Goal: Information Seeking & Learning: Learn about a topic

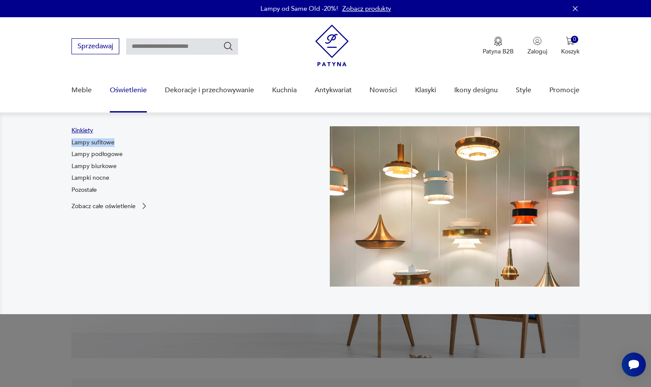
click at [85, 130] on link "Kinkiety" at bounding box center [82, 130] width 22 height 9
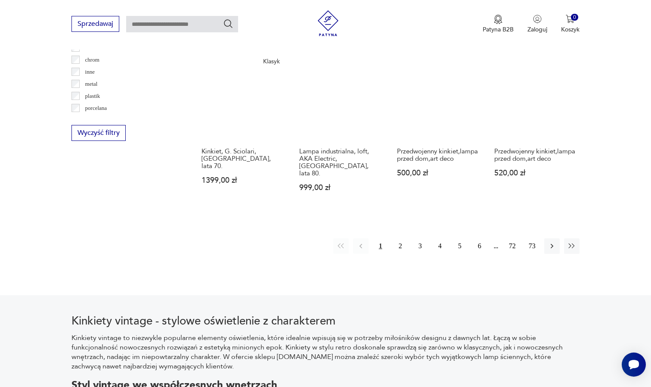
scroll to position [842, 0]
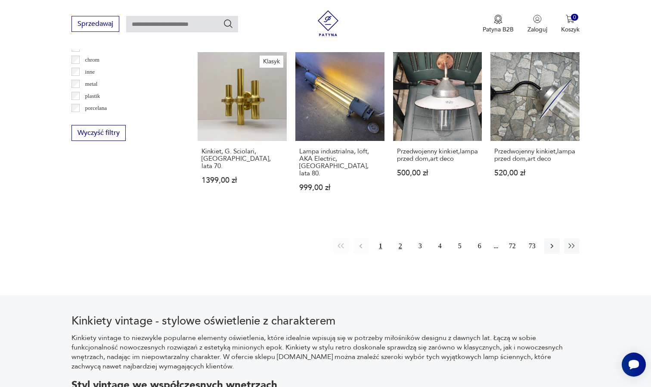
click at [402, 238] on button "2" at bounding box center [401, 246] width 16 height 16
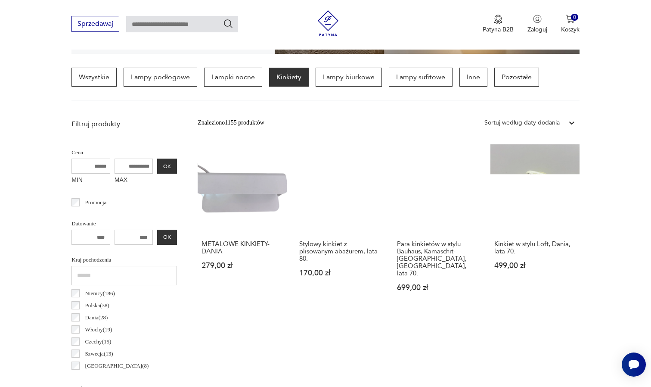
scroll to position [203, 0]
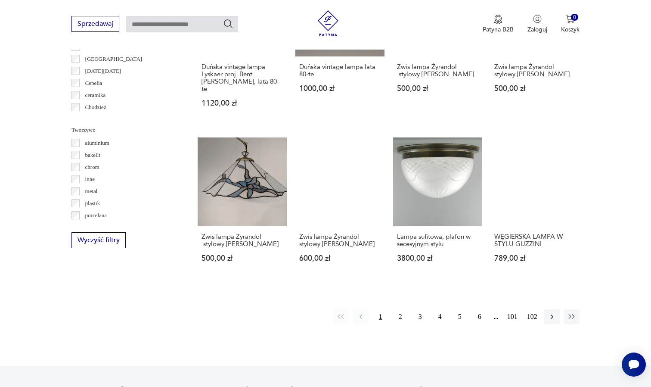
scroll to position [735, 0]
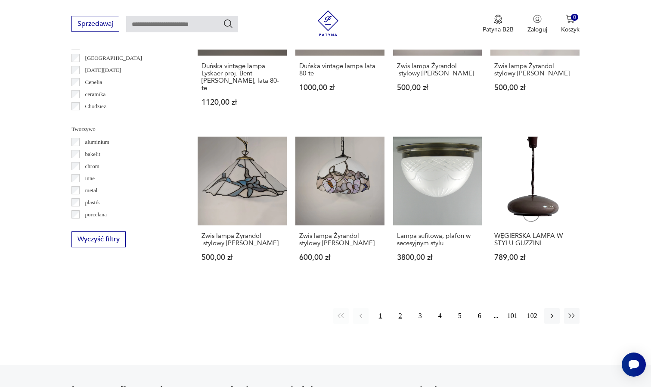
click at [401, 322] on button "2" at bounding box center [401, 316] width 16 height 16
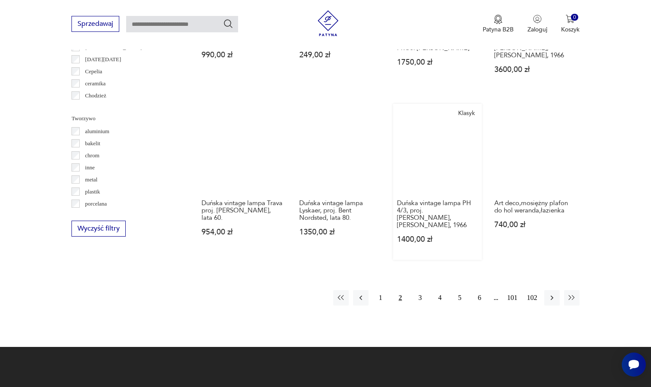
scroll to position [759, 0]
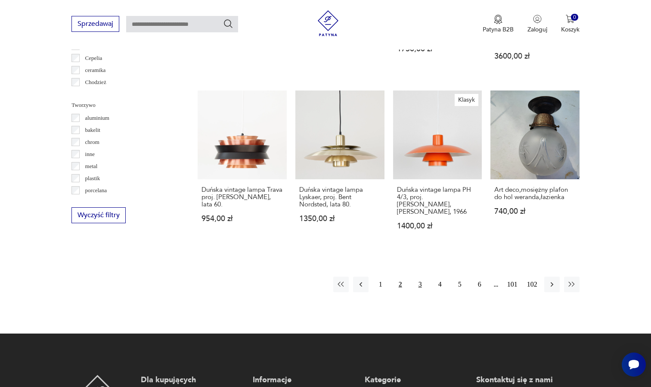
click at [416, 292] on button "3" at bounding box center [421, 284] width 16 height 16
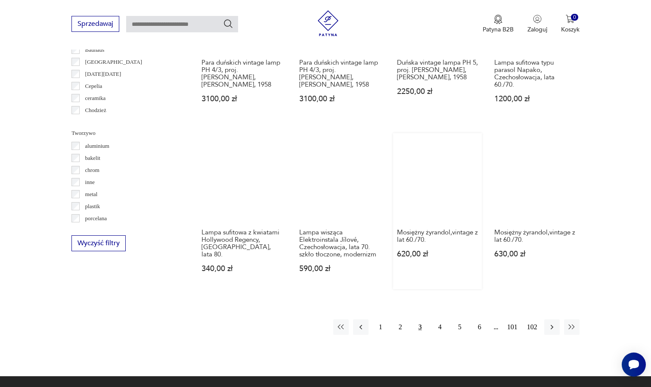
scroll to position [733, 0]
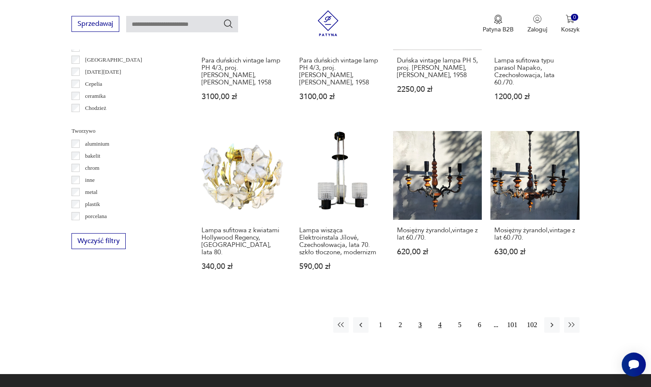
click at [438, 332] on button "4" at bounding box center [440, 325] width 16 height 16
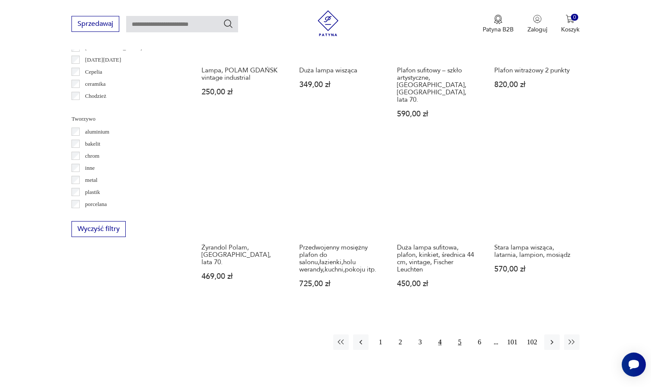
scroll to position [739, 0]
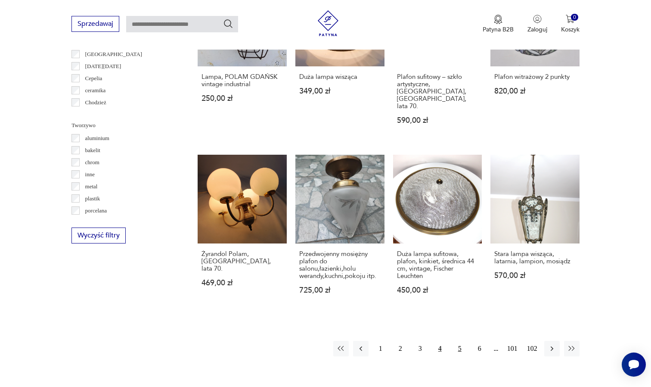
click at [458, 341] on button "5" at bounding box center [460, 349] width 16 height 16
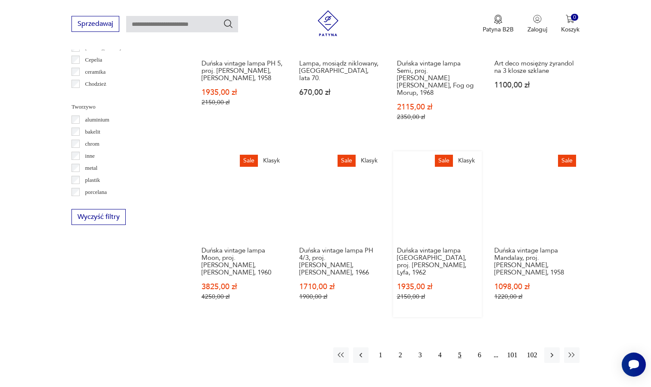
scroll to position [764, 0]
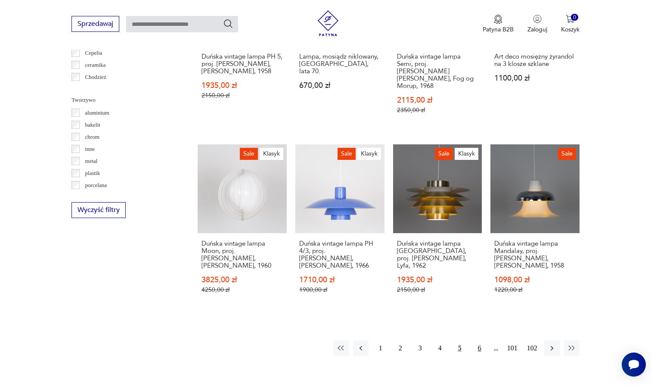
click at [478, 340] on button "6" at bounding box center [480, 348] width 16 height 16
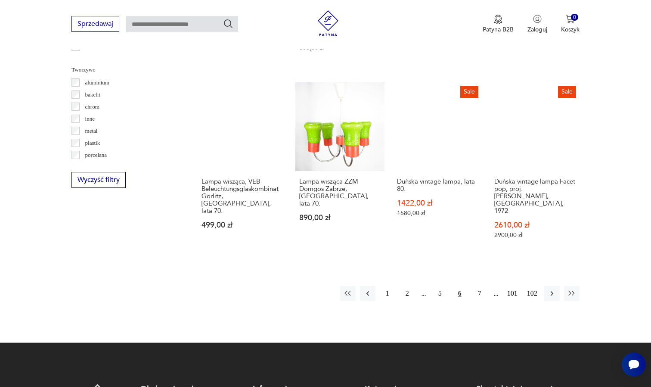
scroll to position [800, 0]
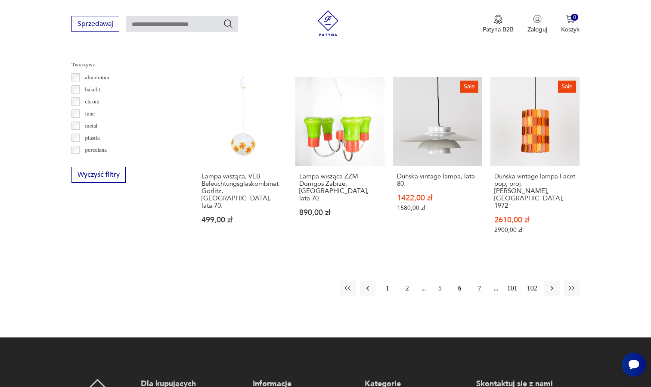
click at [480, 287] on button "7" at bounding box center [480, 288] width 16 height 16
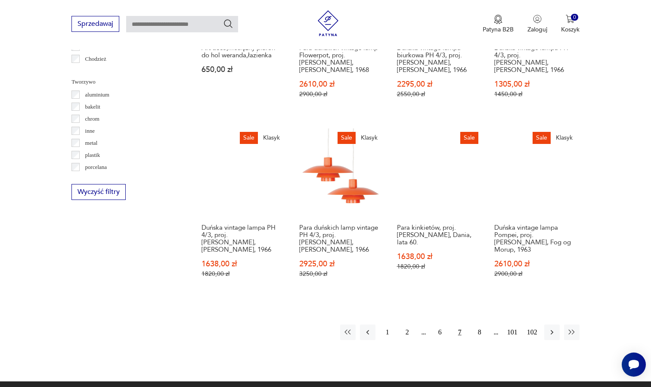
scroll to position [786, 0]
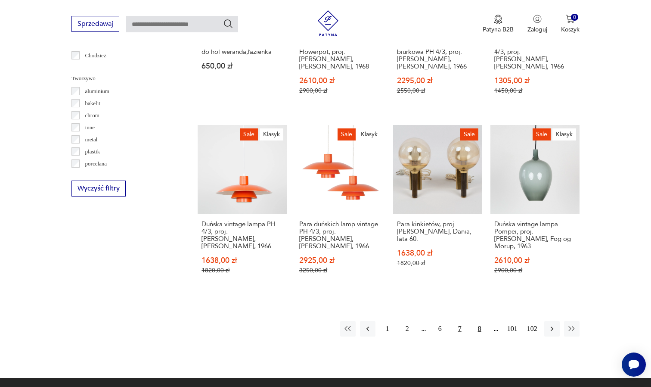
click at [479, 321] on button "8" at bounding box center [480, 329] width 16 height 16
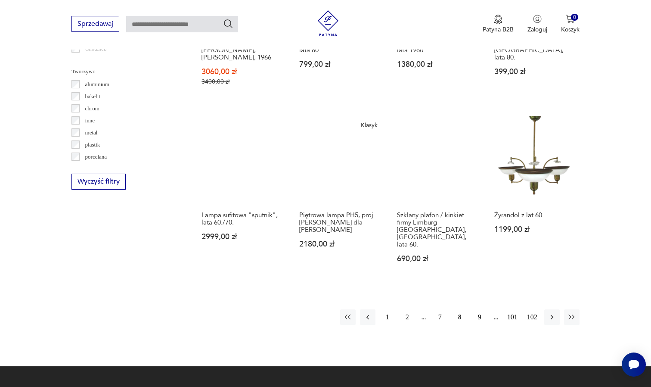
scroll to position [794, 0]
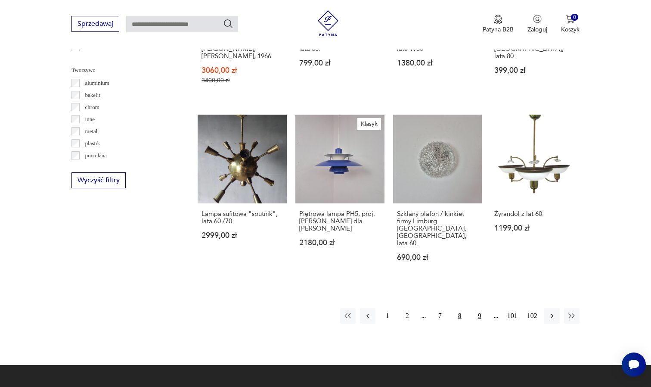
click at [482, 309] on button "9" at bounding box center [480, 316] width 16 height 16
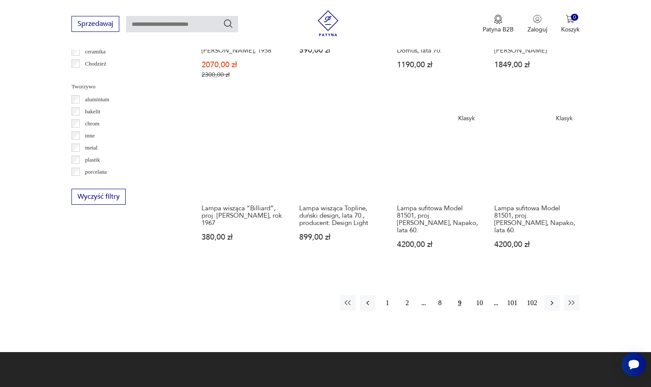
scroll to position [782, 0]
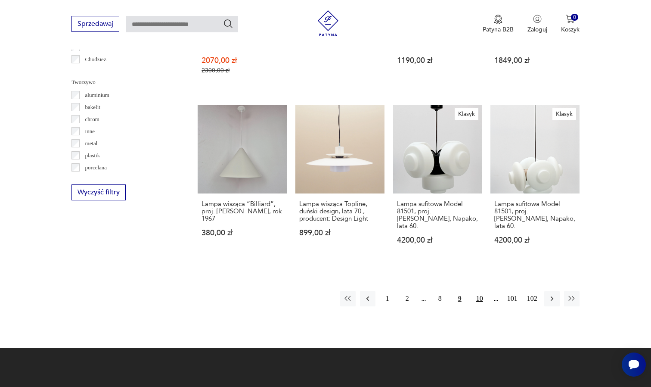
click at [480, 306] on button "10" at bounding box center [480, 299] width 16 height 16
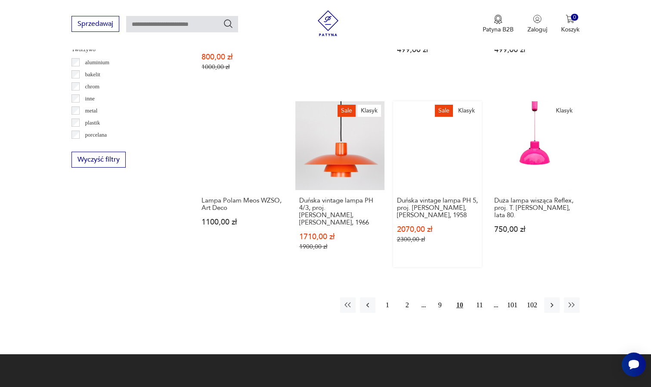
scroll to position [817, 0]
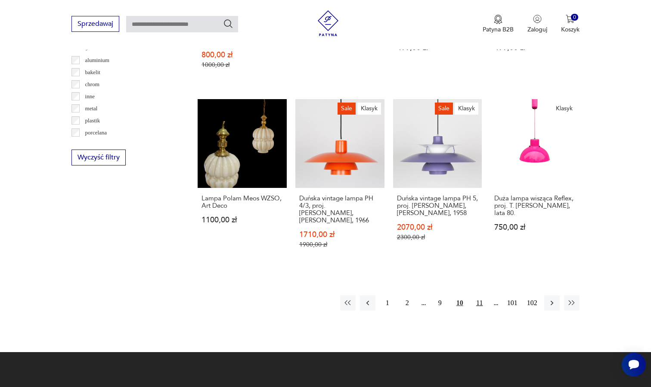
click at [480, 295] on button "11" at bounding box center [480, 303] width 16 height 16
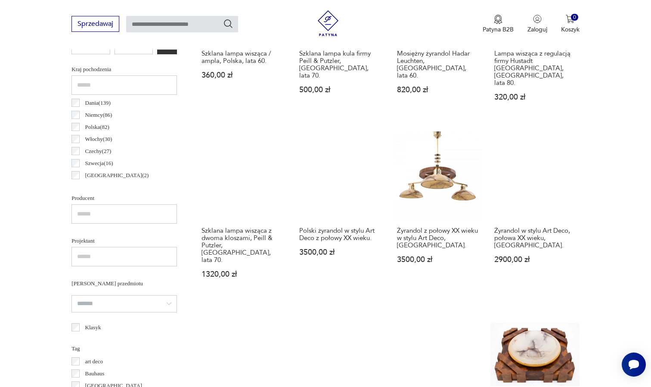
scroll to position [431, 0]
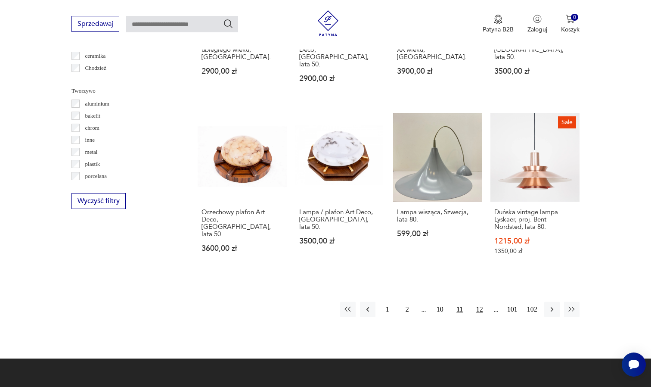
click at [480, 301] on button "12" at bounding box center [480, 309] width 16 height 16
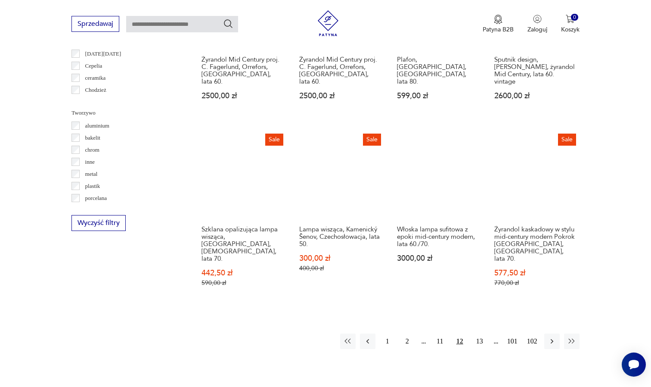
scroll to position [757, 0]
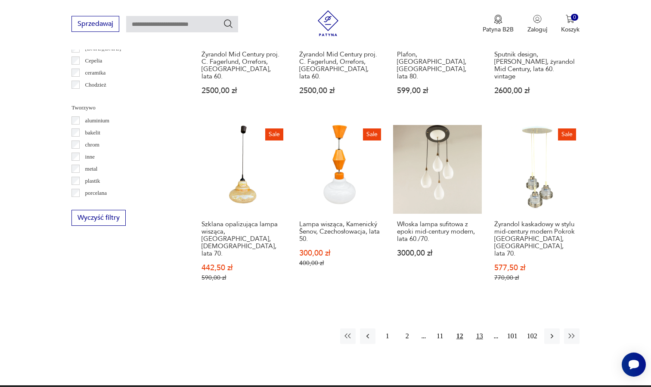
click at [478, 333] on button "13" at bounding box center [480, 336] width 16 height 16
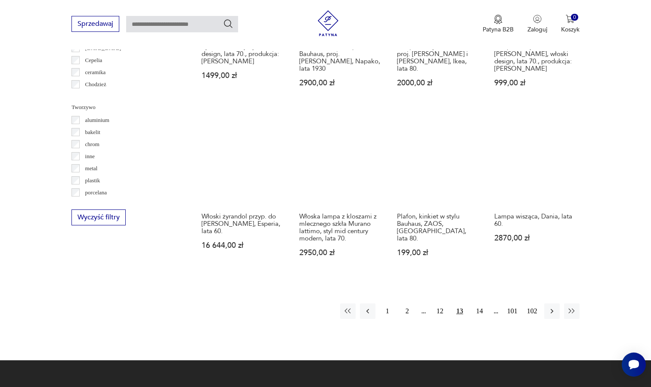
scroll to position [759, 0]
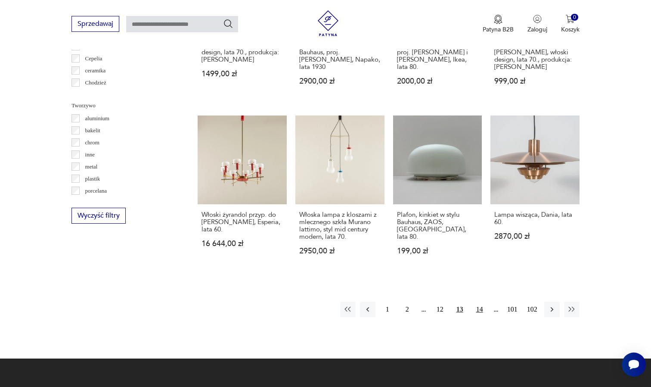
click at [478, 315] on button "14" at bounding box center [480, 309] width 16 height 16
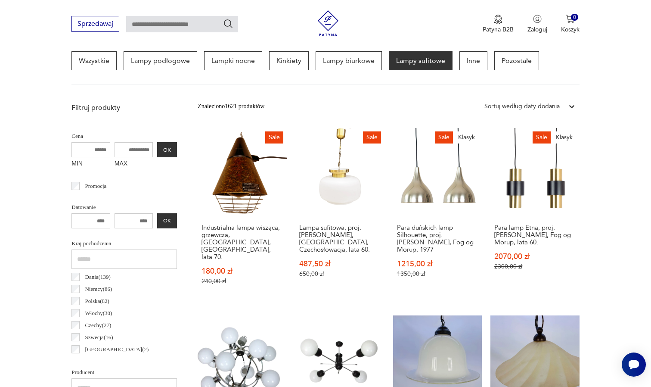
scroll to position [203, 0]
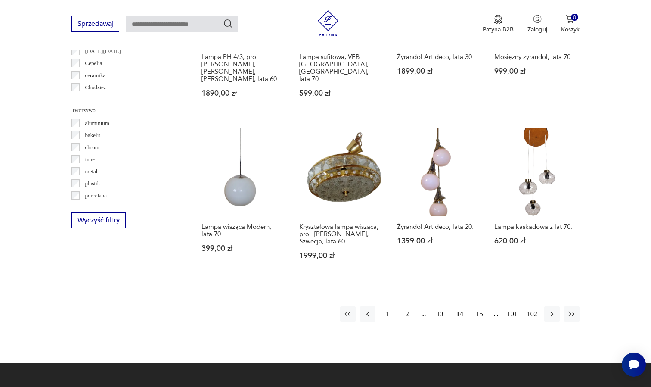
click at [440, 311] on button "13" at bounding box center [440, 314] width 16 height 16
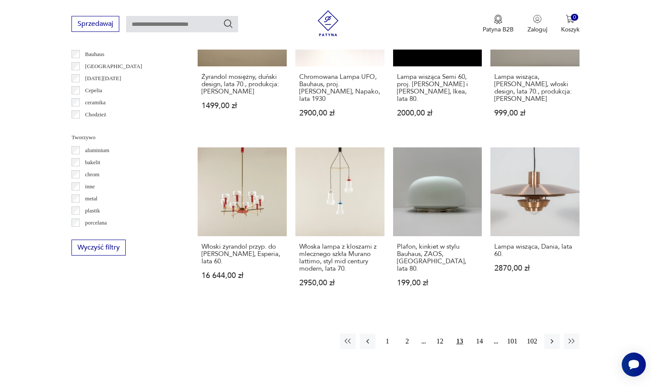
scroll to position [785, 0]
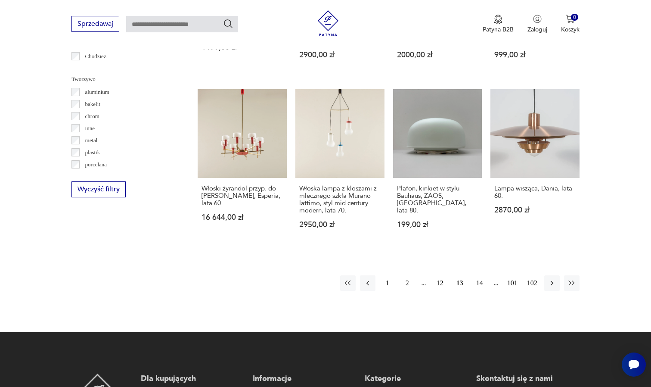
click at [478, 289] on button "14" at bounding box center [480, 283] width 16 height 16
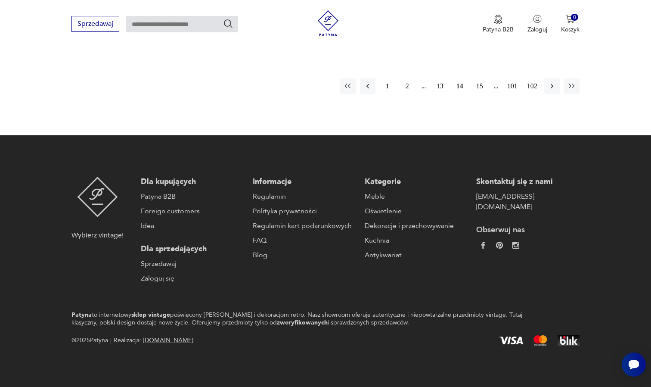
scroll to position [982, 0]
click at [480, 81] on button "15" at bounding box center [480, 86] width 16 height 16
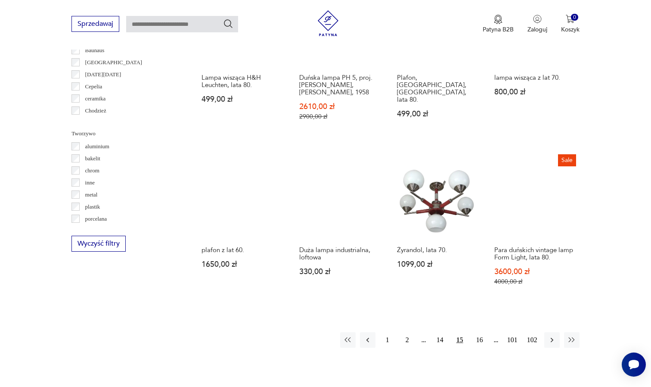
scroll to position [735, 0]
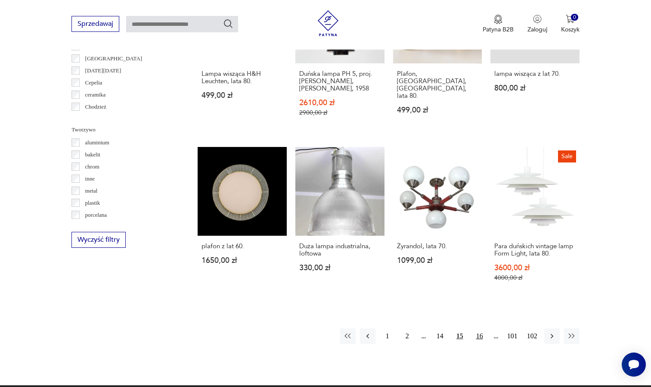
click at [481, 344] on button "16" at bounding box center [480, 336] width 16 height 16
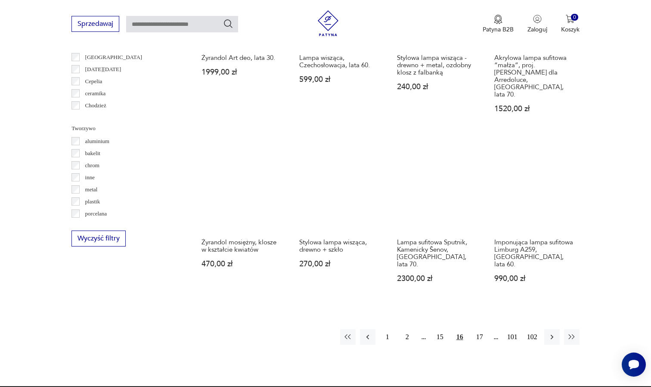
scroll to position [736, 0]
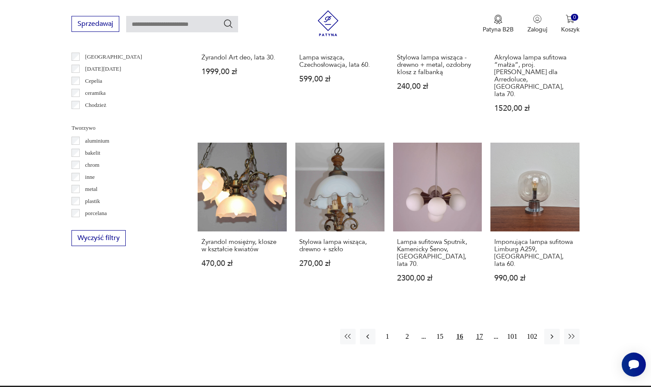
click at [480, 329] on button "17" at bounding box center [480, 337] width 16 height 16
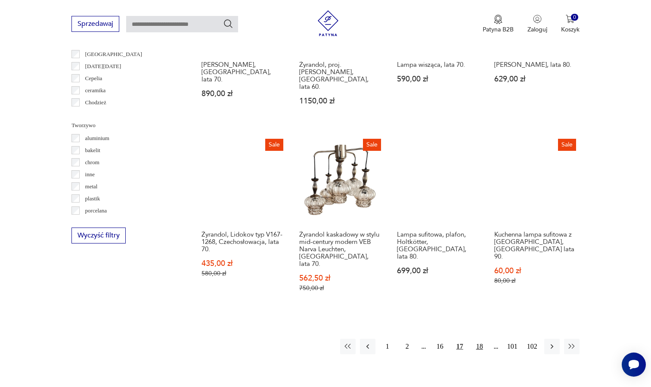
scroll to position [740, 0]
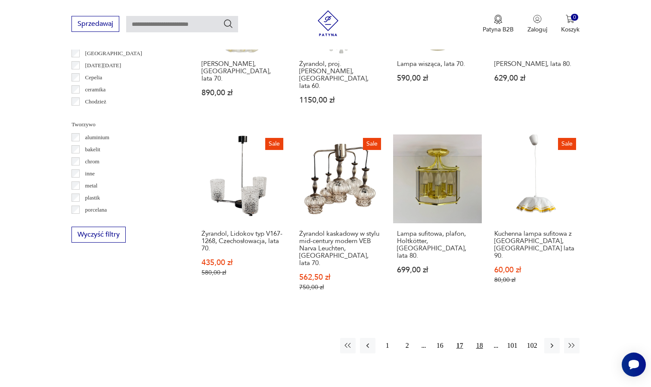
click at [481, 338] on button "18" at bounding box center [480, 346] width 16 height 16
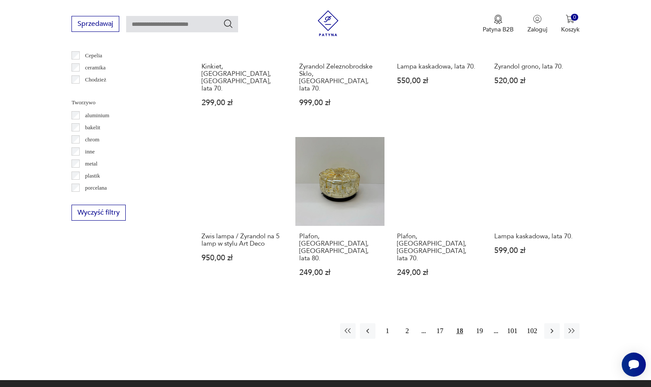
scroll to position [765, 0]
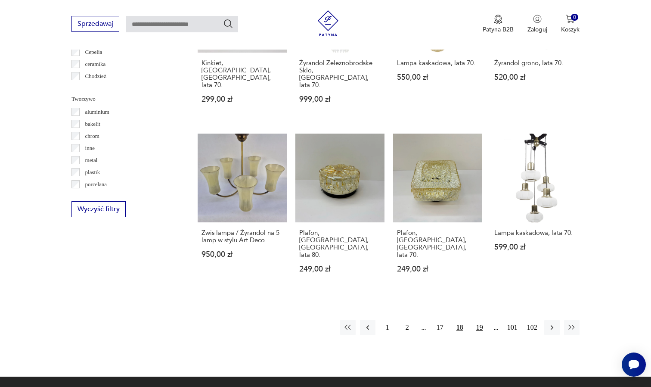
click at [480, 320] on button "19" at bounding box center [480, 328] width 16 height 16
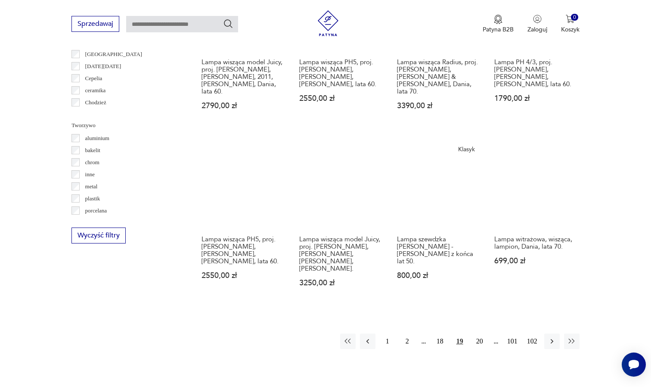
scroll to position [740, 0]
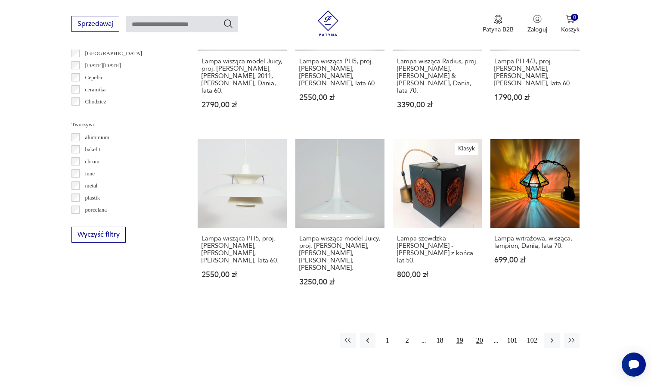
click at [480, 332] on button "20" at bounding box center [480, 340] width 16 height 16
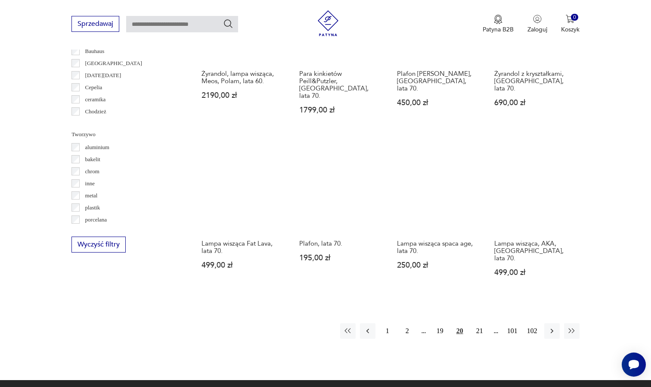
scroll to position [732, 0]
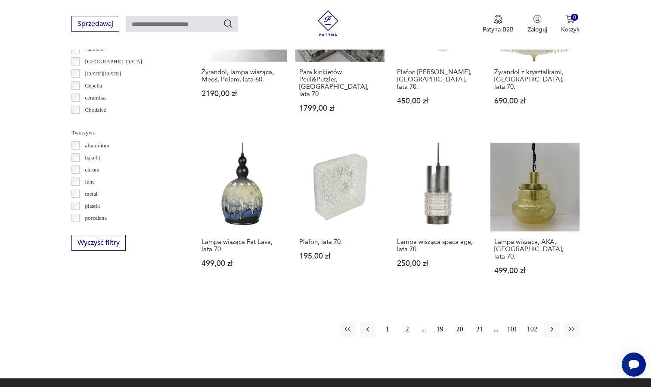
click at [481, 321] on button "21" at bounding box center [480, 329] width 16 height 16
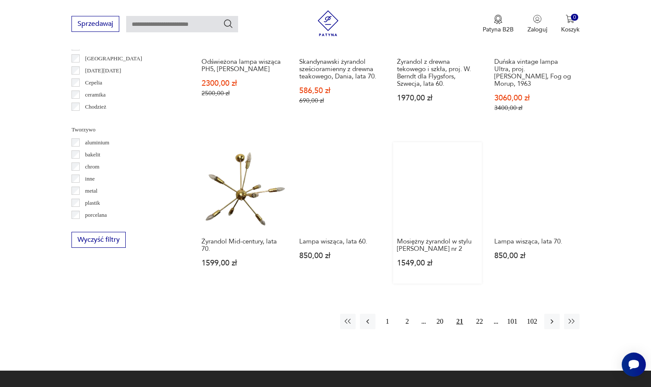
scroll to position [739, 0]
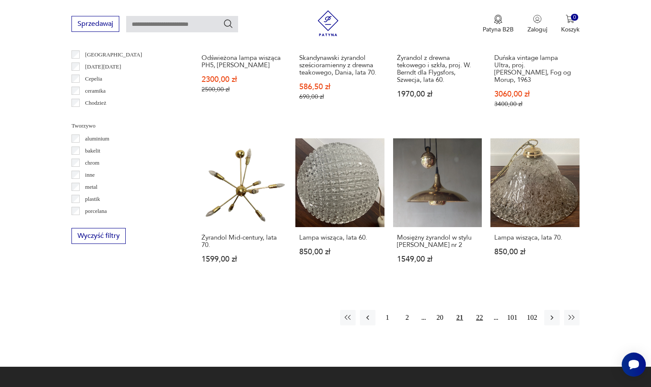
click at [480, 320] on button "22" at bounding box center [480, 318] width 16 height 16
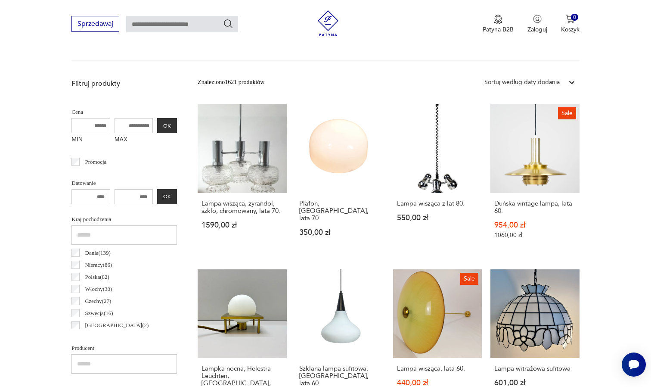
scroll to position [203, 0]
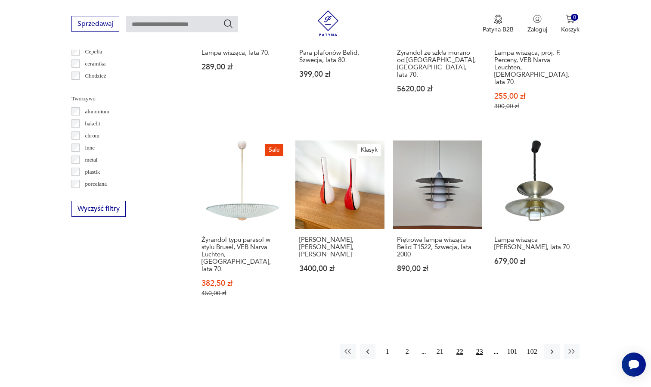
click at [476, 344] on button "23" at bounding box center [480, 352] width 16 height 16
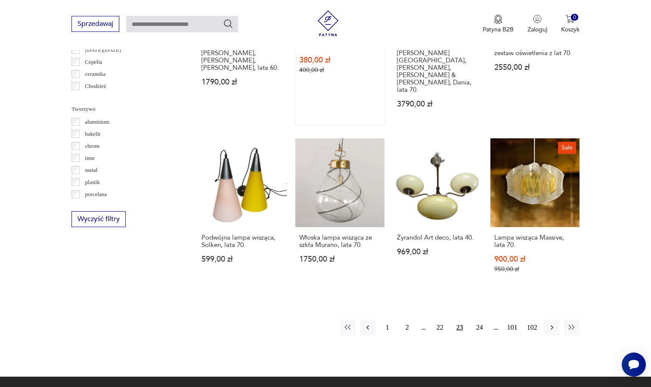
scroll to position [758, 0]
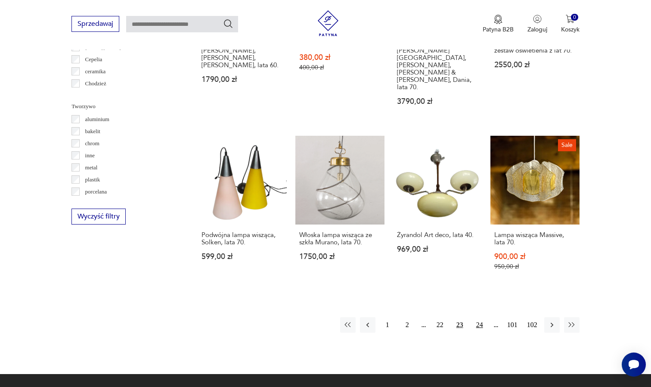
click at [477, 317] on button "24" at bounding box center [480, 325] width 16 height 16
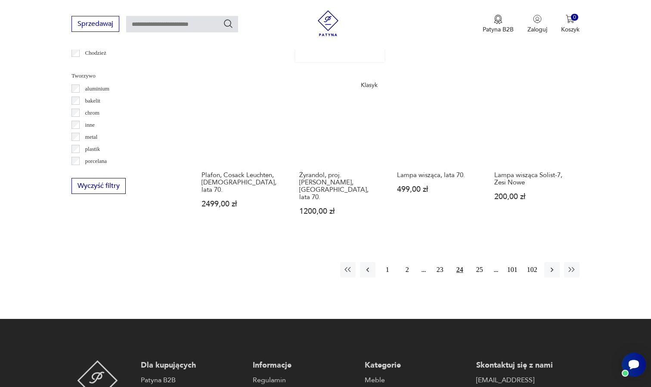
scroll to position [792, 0]
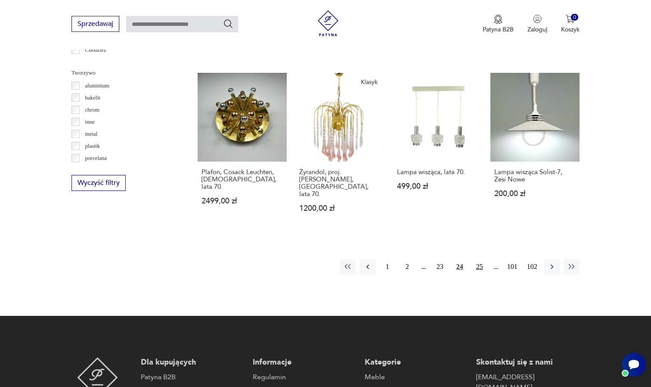
click at [481, 259] on button "25" at bounding box center [480, 267] width 16 height 16
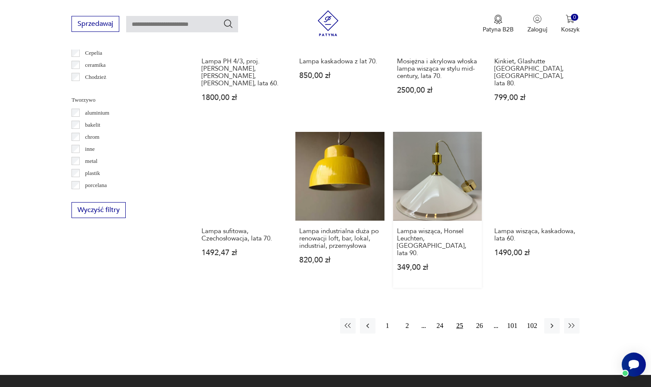
scroll to position [770, 0]
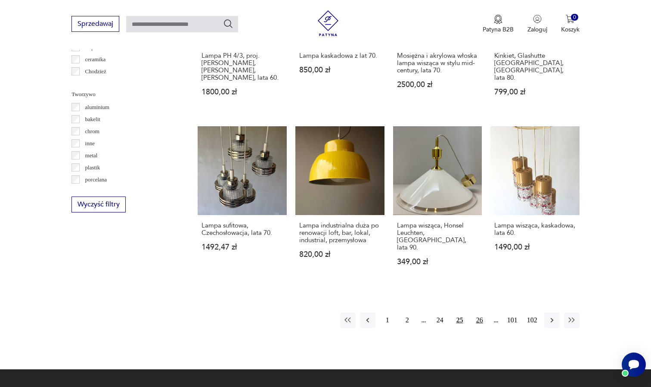
click at [478, 312] on button "26" at bounding box center [480, 320] width 16 height 16
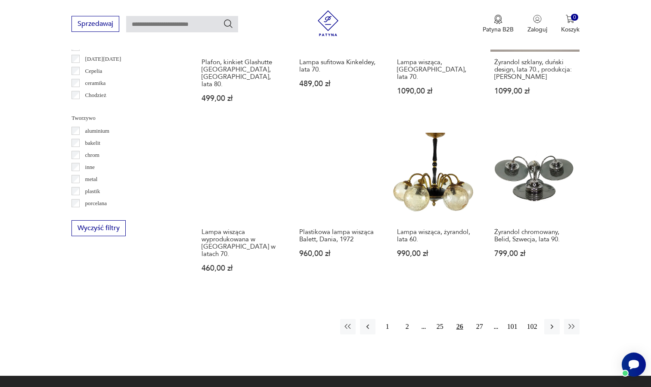
scroll to position [749, 0]
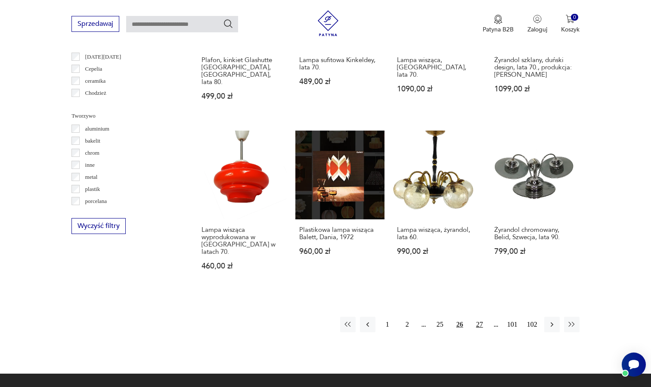
click at [479, 317] on button "27" at bounding box center [480, 325] width 16 height 16
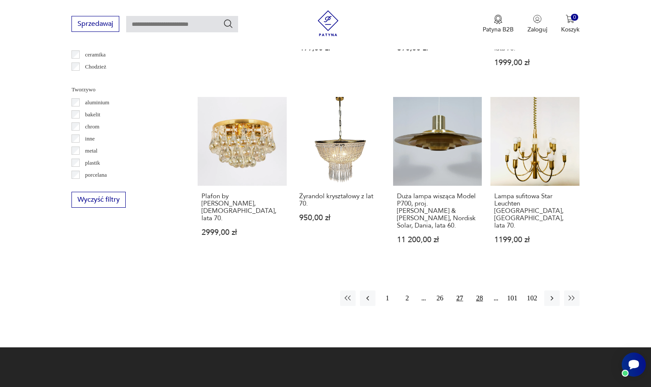
click at [477, 290] on button "28" at bounding box center [480, 298] width 16 height 16
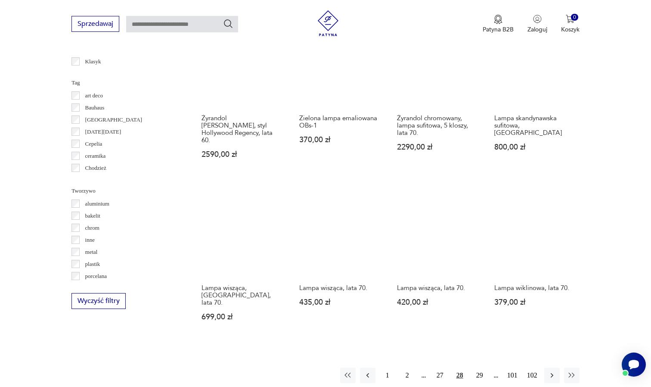
scroll to position [693, 0]
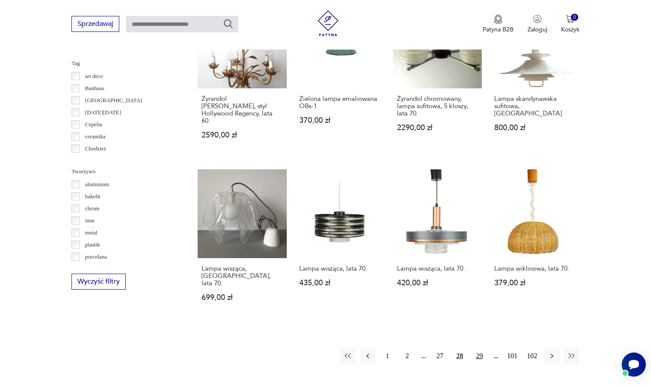
click at [478, 355] on button "29" at bounding box center [480, 356] width 16 height 16
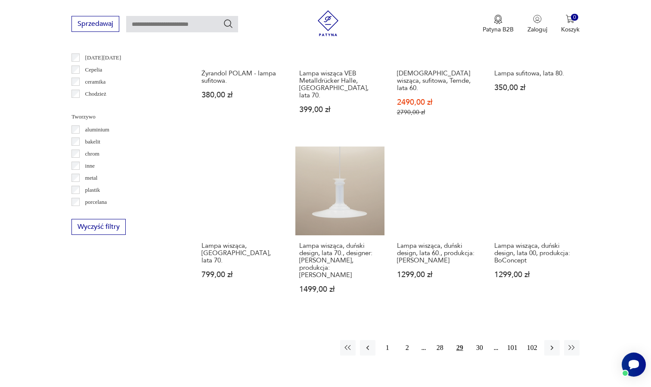
scroll to position [748, 0]
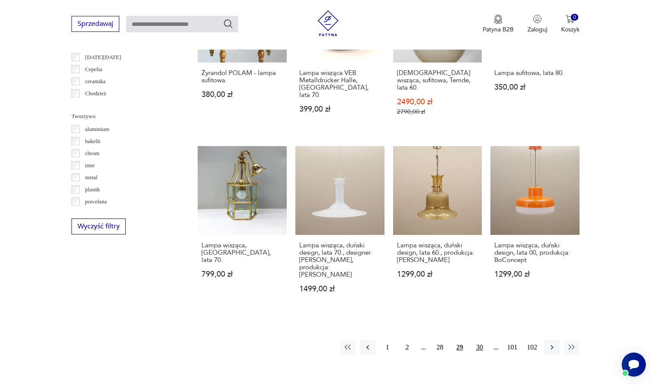
click at [479, 339] on button "30" at bounding box center [480, 347] width 16 height 16
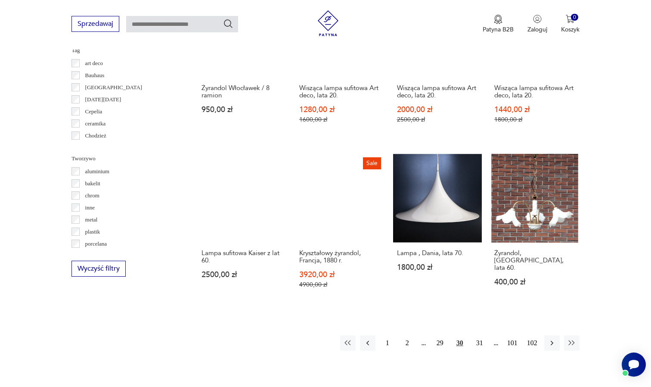
scroll to position [707, 0]
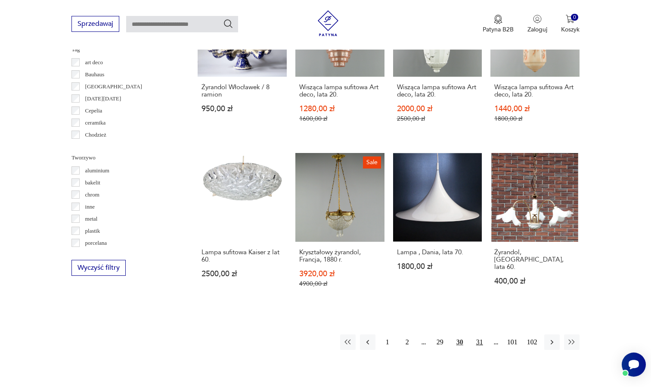
click at [478, 350] on button "31" at bounding box center [480, 342] width 16 height 16
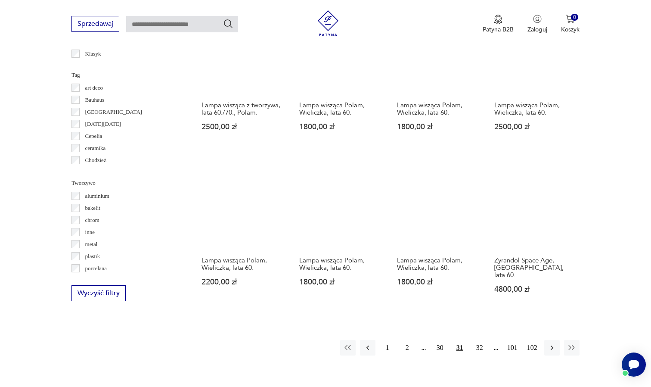
scroll to position [682, 0]
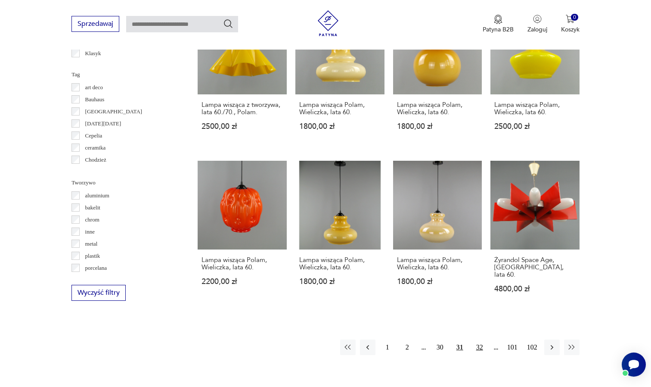
click at [478, 347] on button "32" at bounding box center [480, 347] width 16 height 16
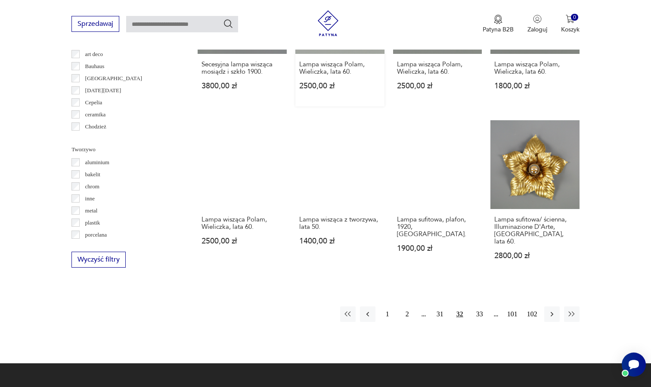
scroll to position [715, 0]
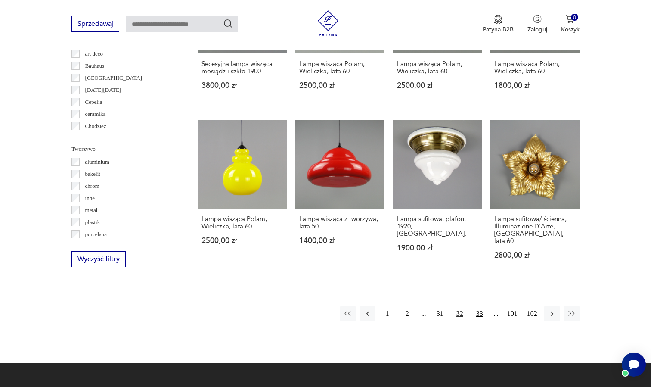
click at [480, 319] on button "33" at bounding box center [480, 314] width 16 height 16
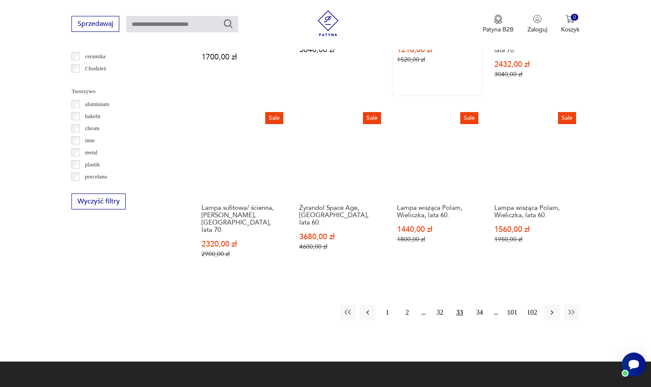
scroll to position [780, 0]
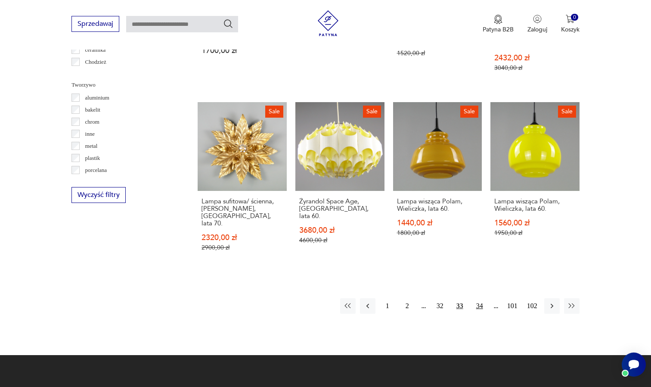
click at [478, 298] on button "34" at bounding box center [480, 306] width 16 height 16
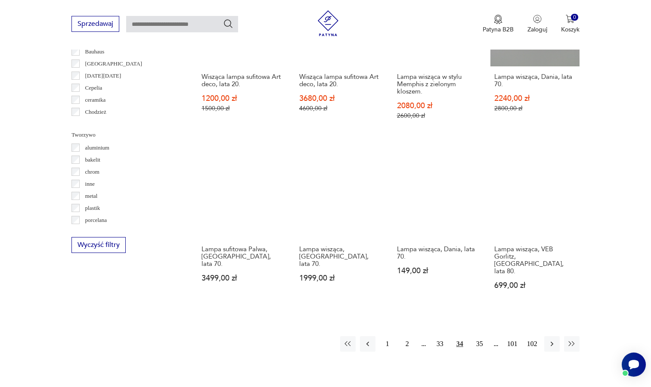
scroll to position [731, 0]
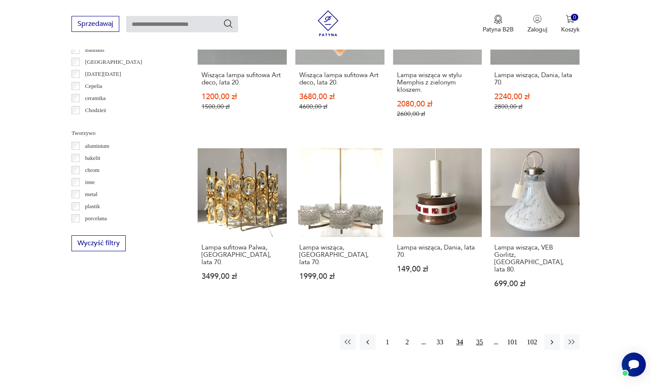
click at [479, 334] on button "35" at bounding box center [480, 342] width 16 height 16
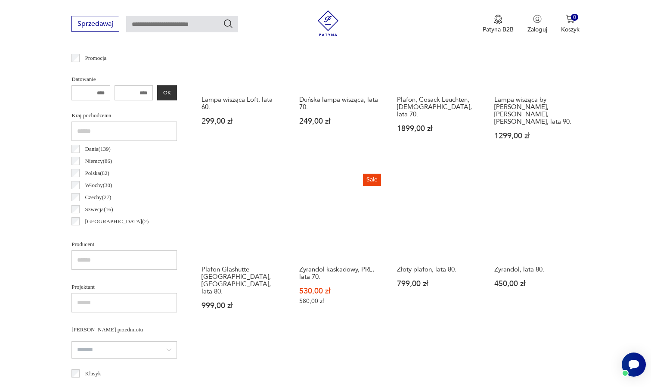
scroll to position [367, 0]
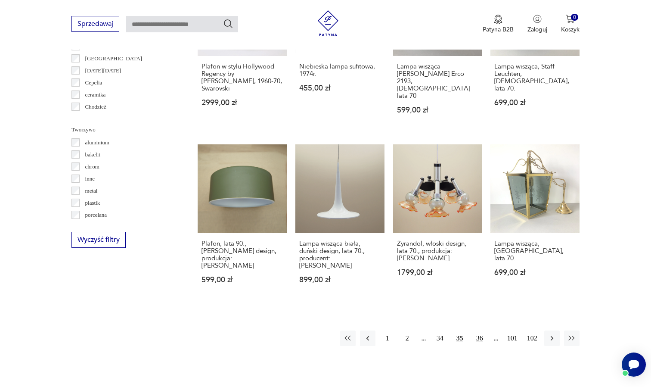
click at [479, 330] on button "36" at bounding box center [480, 338] width 16 height 16
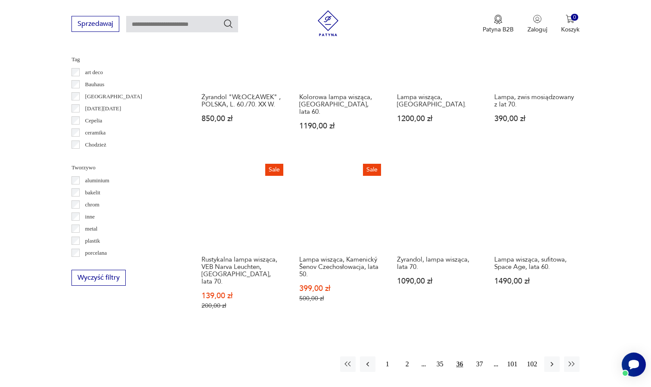
scroll to position [698, 0]
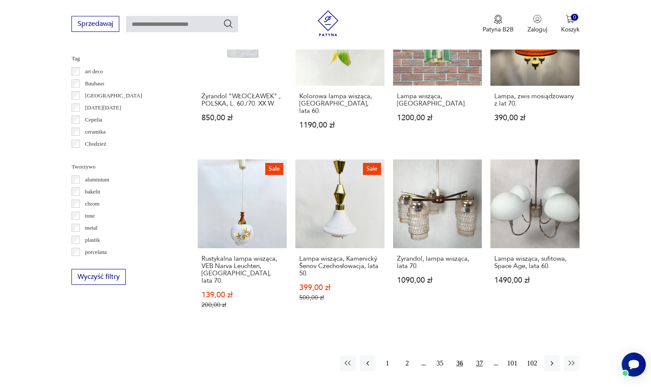
click at [480, 355] on button "37" at bounding box center [480, 363] width 16 height 16
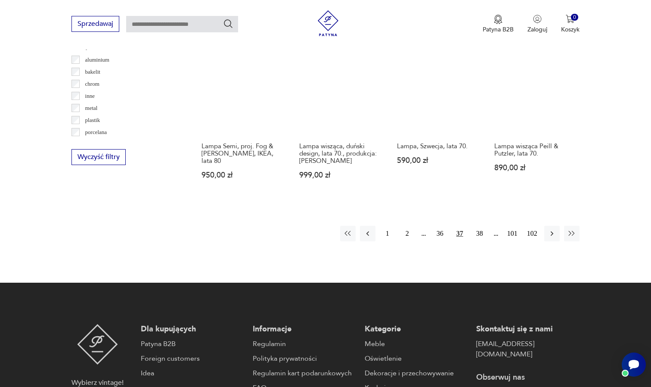
scroll to position [821, 0]
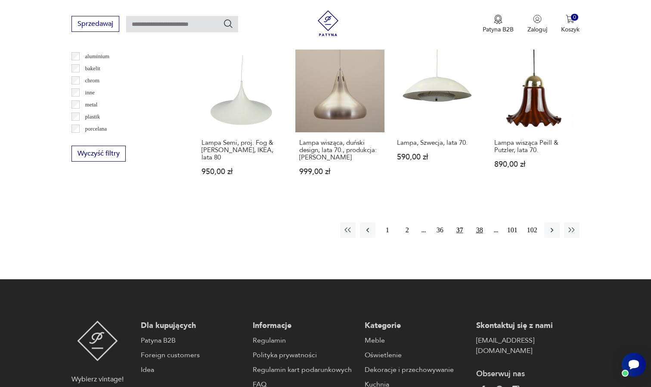
click at [478, 228] on button "38" at bounding box center [480, 230] width 16 height 16
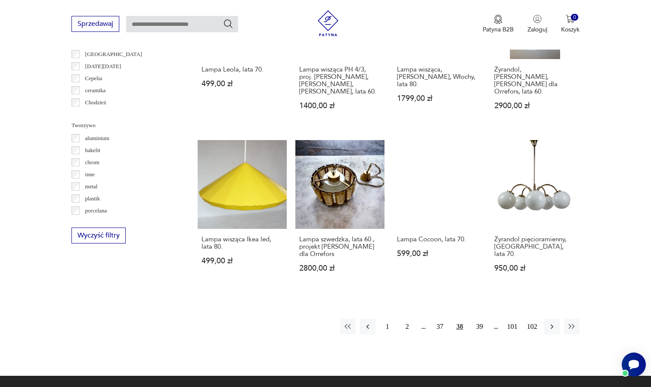
scroll to position [744, 0]
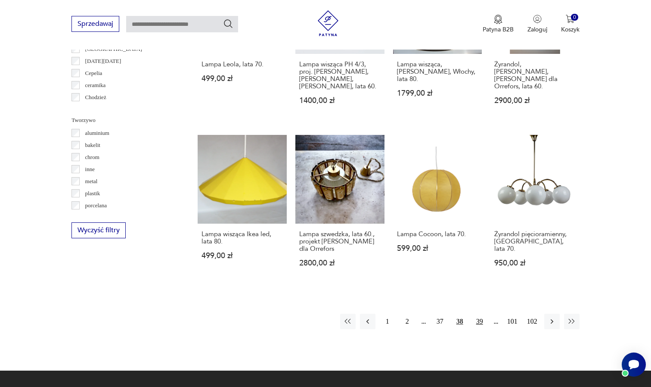
click at [482, 314] on button "39" at bounding box center [480, 322] width 16 height 16
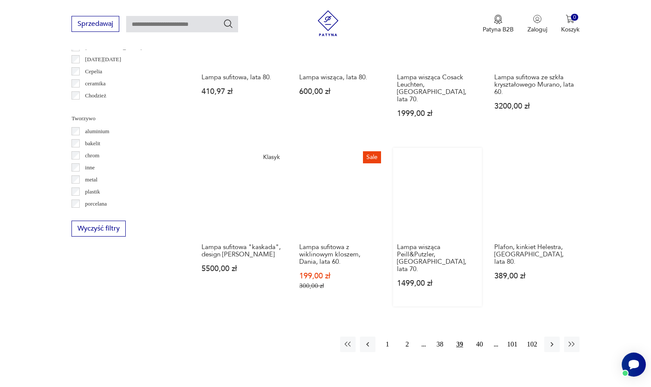
scroll to position [749, 0]
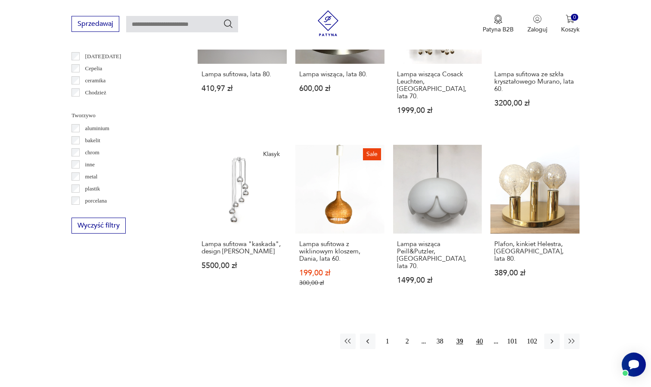
click at [478, 333] on button "40" at bounding box center [480, 341] width 16 height 16
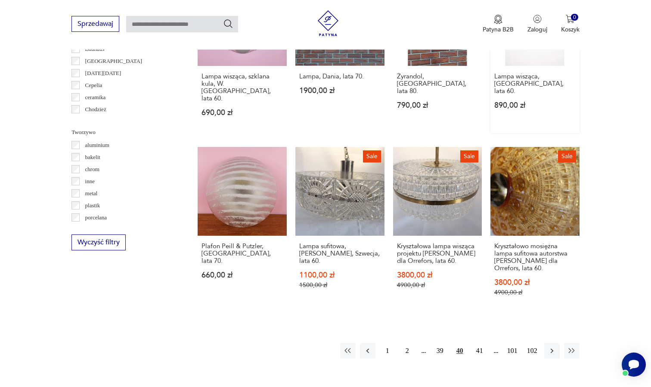
scroll to position [733, 0]
click at [480, 342] on button "41" at bounding box center [480, 350] width 16 height 16
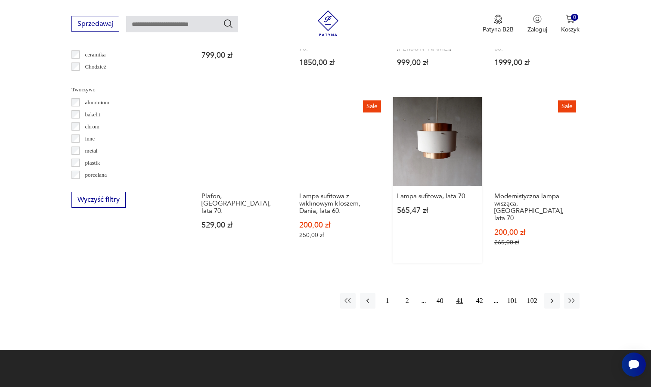
scroll to position [779, 0]
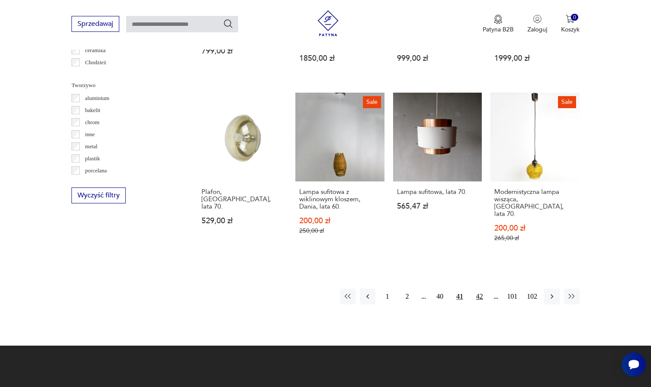
click at [479, 289] on button "42" at bounding box center [480, 297] width 16 height 16
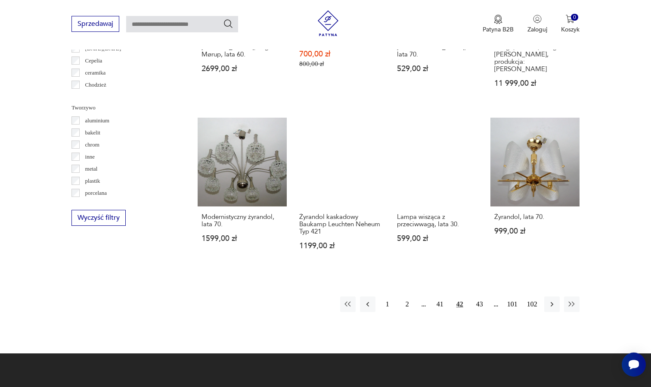
scroll to position [758, 0]
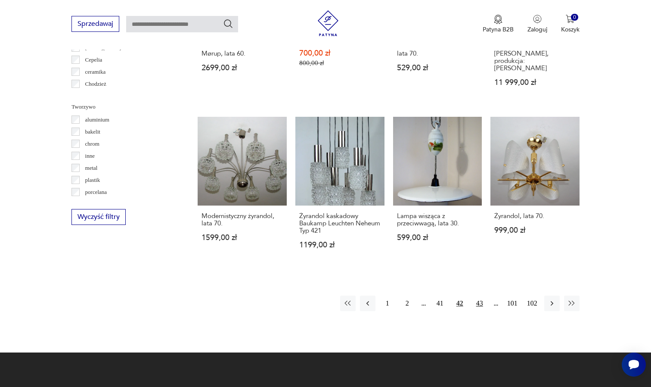
click at [480, 302] on button "43" at bounding box center [480, 303] width 16 height 16
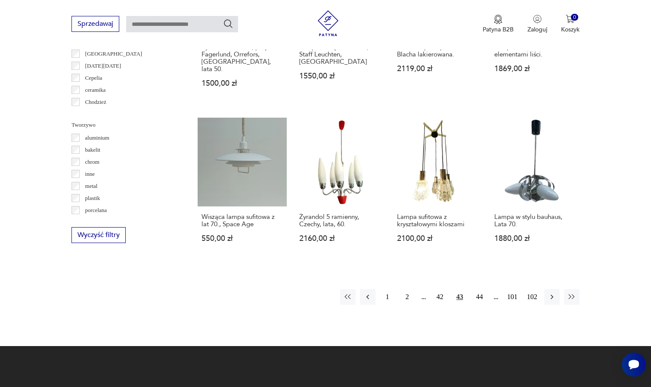
scroll to position [772, 0]
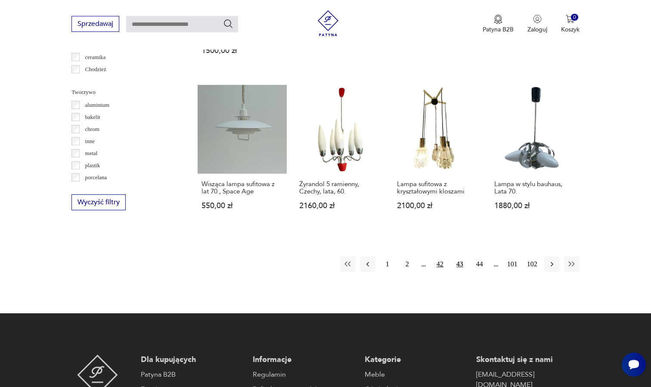
click at [441, 268] on button "42" at bounding box center [440, 264] width 16 height 16
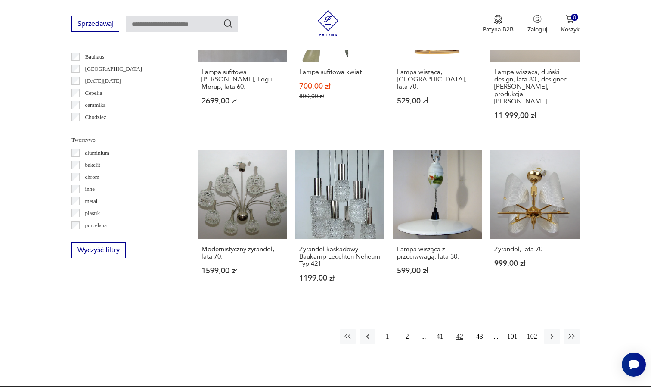
scroll to position [625, 0]
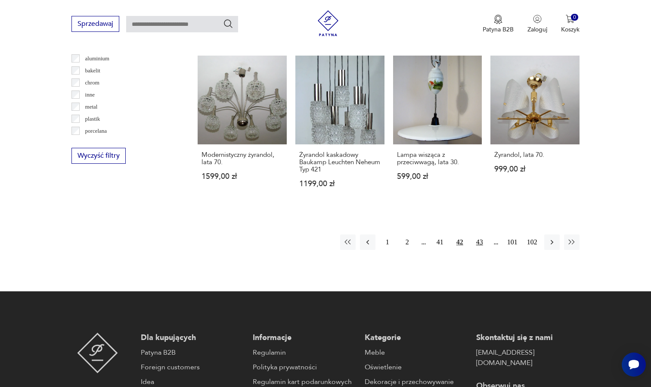
click at [477, 240] on button "43" at bounding box center [480, 242] width 16 height 16
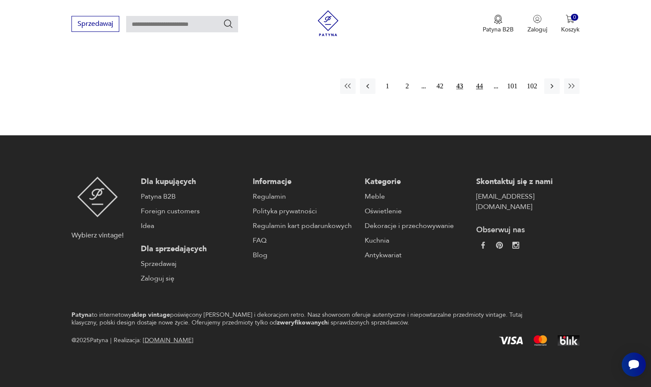
click at [478, 85] on button "44" at bounding box center [480, 86] width 16 height 16
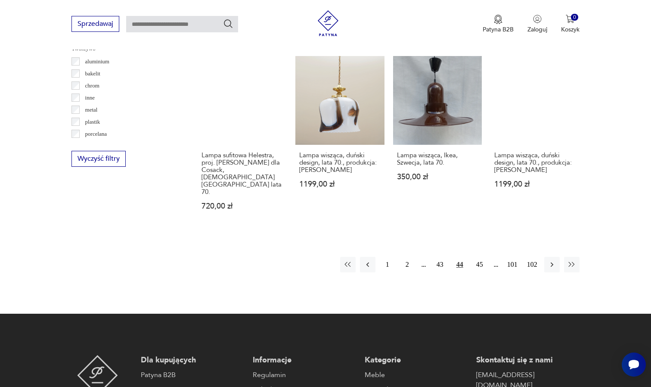
scroll to position [842, 0]
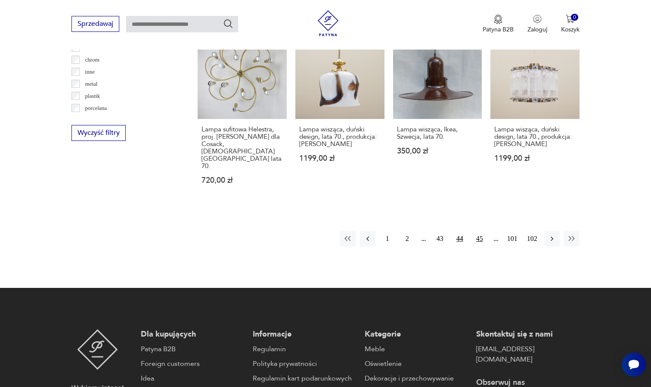
click at [474, 231] on button "45" at bounding box center [480, 239] width 16 height 16
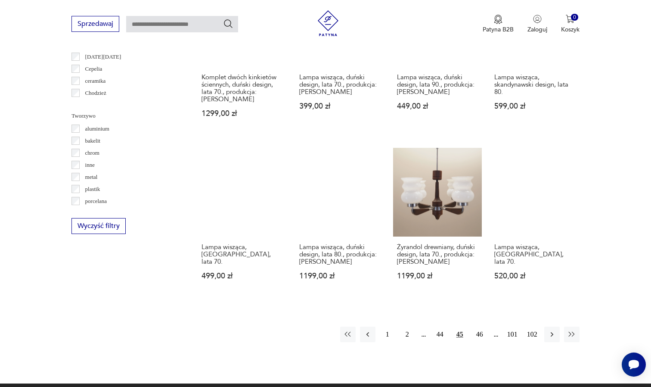
scroll to position [750, 0]
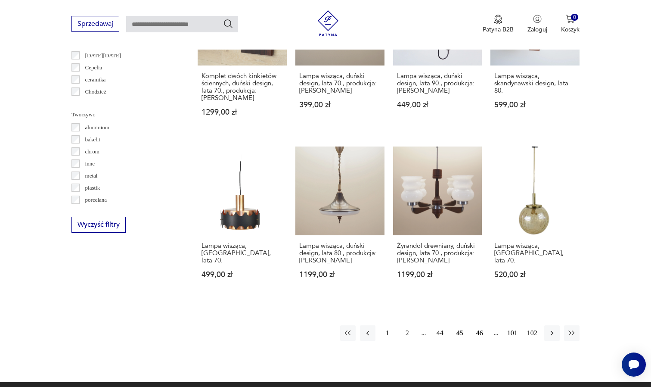
click at [480, 325] on button "46" at bounding box center [480, 333] width 16 height 16
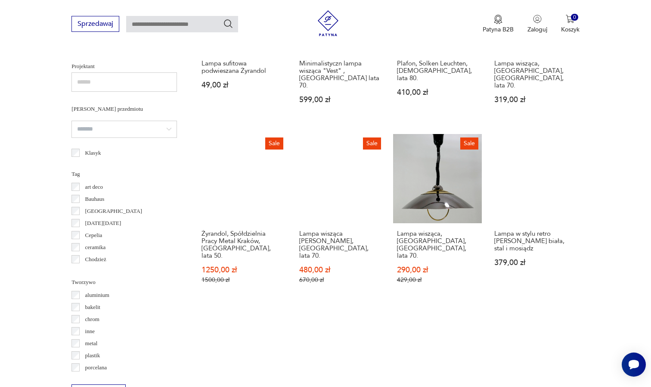
scroll to position [588, 0]
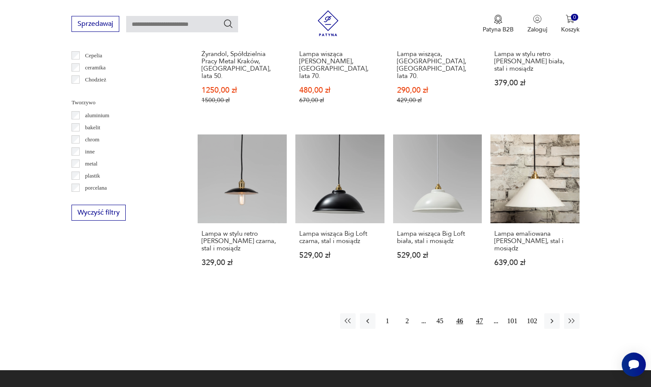
click at [479, 313] on button "47" at bounding box center [480, 321] width 16 height 16
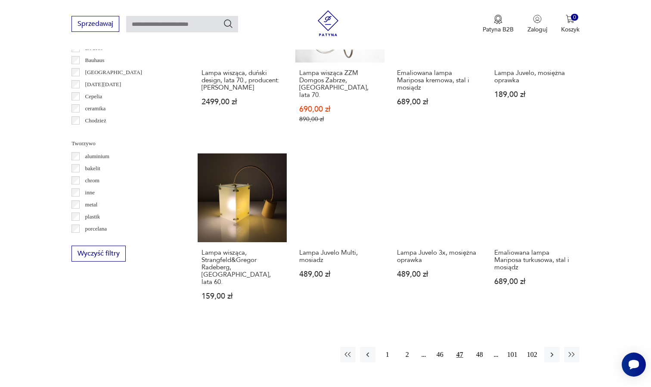
scroll to position [722, 0]
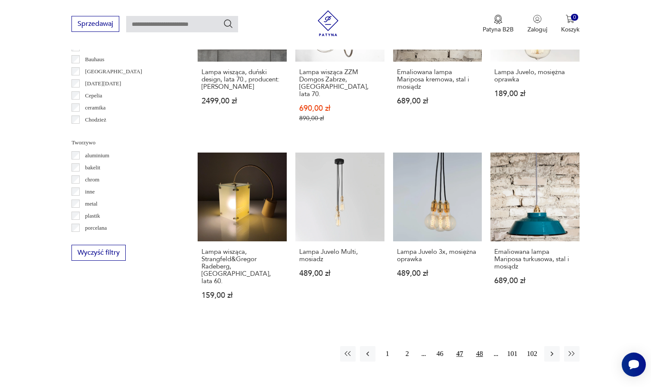
click at [480, 346] on button "48" at bounding box center [480, 354] width 16 height 16
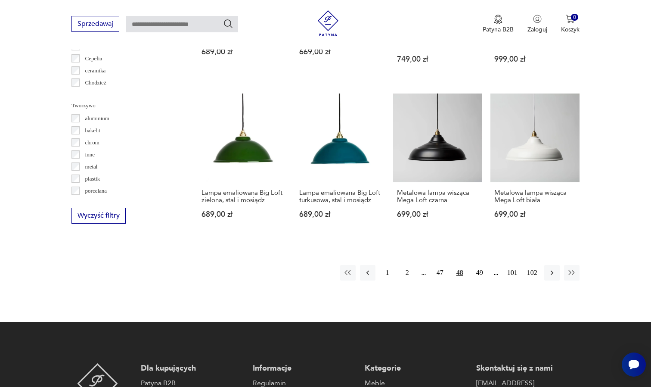
scroll to position [763, 0]
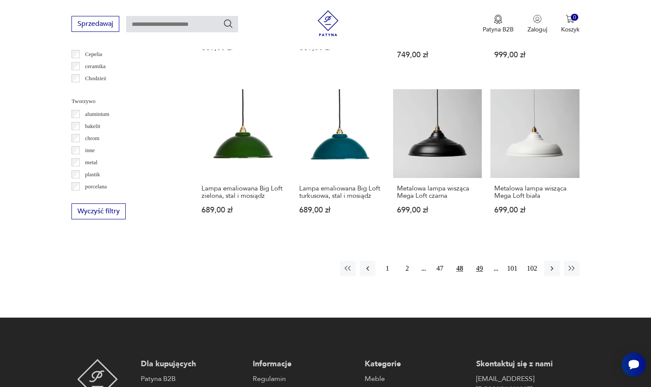
click at [476, 276] on button "49" at bounding box center [480, 269] width 16 height 16
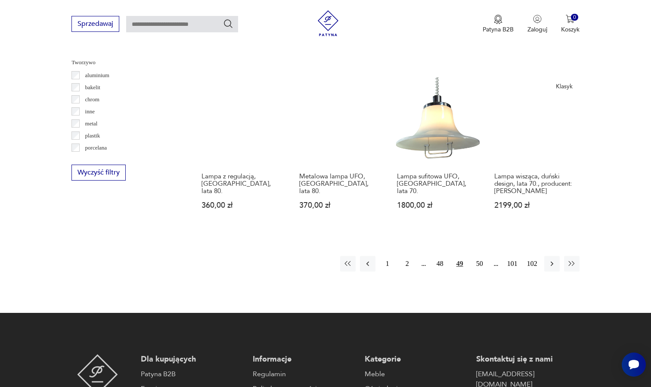
scroll to position [808, 0]
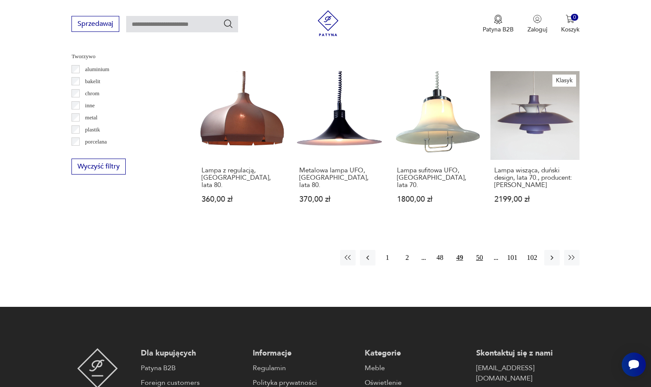
click at [482, 250] on button "50" at bounding box center [480, 258] width 16 height 16
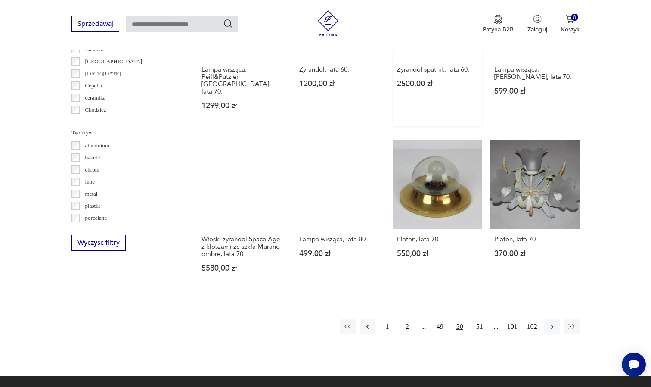
scroll to position [733, 0]
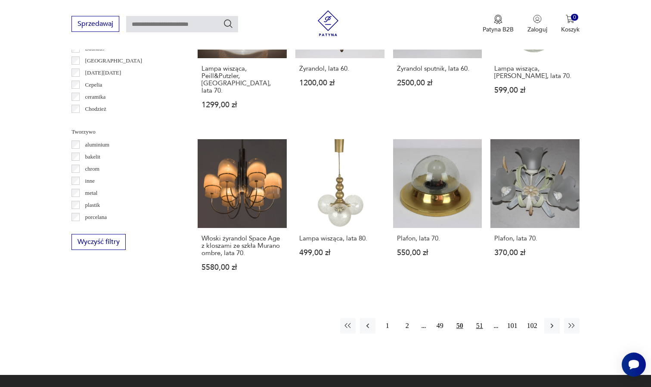
click at [479, 318] on button "51" at bounding box center [480, 326] width 16 height 16
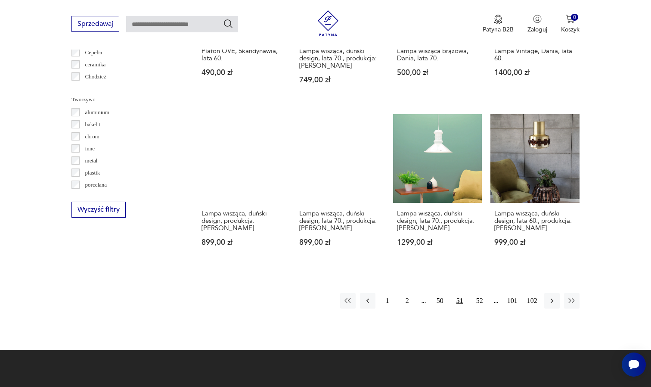
scroll to position [846, 0]
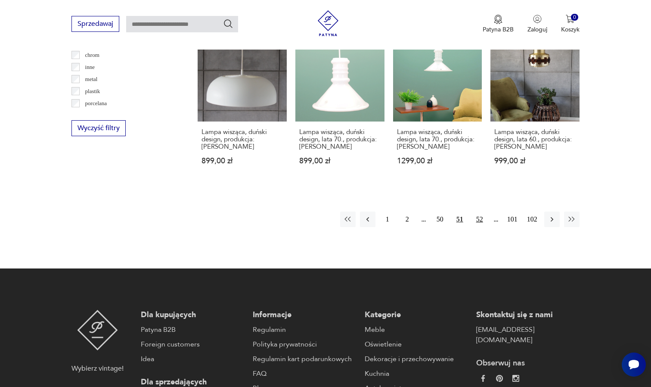
click at [478, 211] on button "52" at bounding box center [480, 219] width 16 height 16
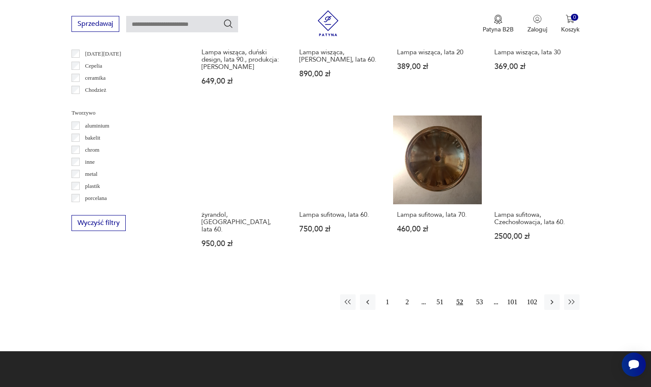
scroll to position [759, 0]
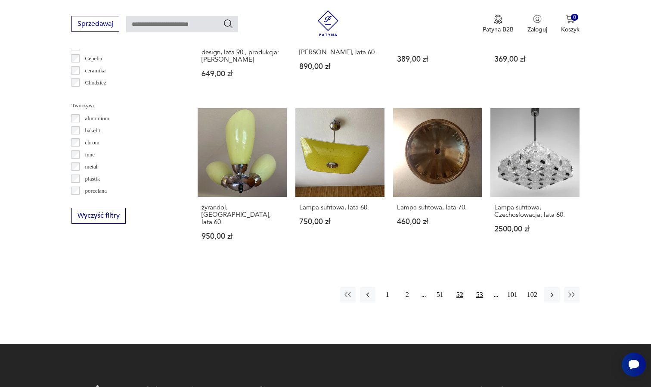
click at [480, 300] on button "53" at bounding box center [480, 295] width 16 height 16
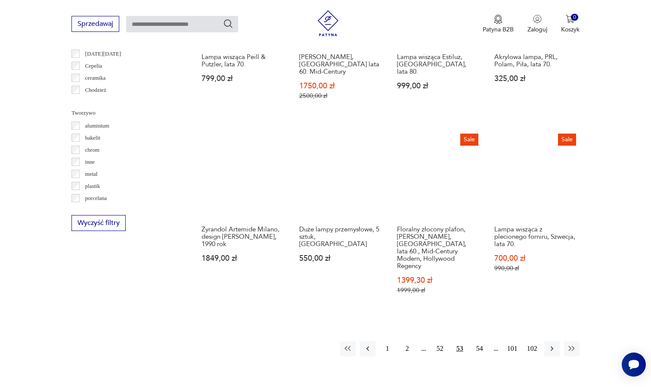
scroll to position [763, 0]
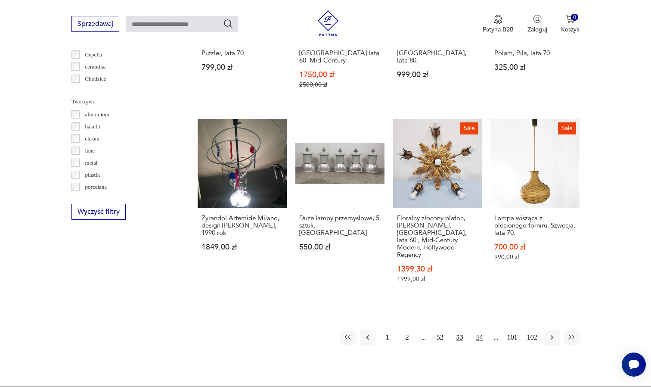
click at [479, 329] on button "54" at bounding box center [480, 337] width 16 height 16
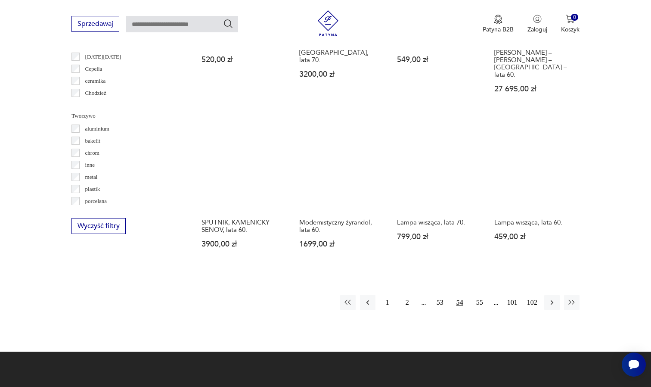
scroll to position [749, 0]
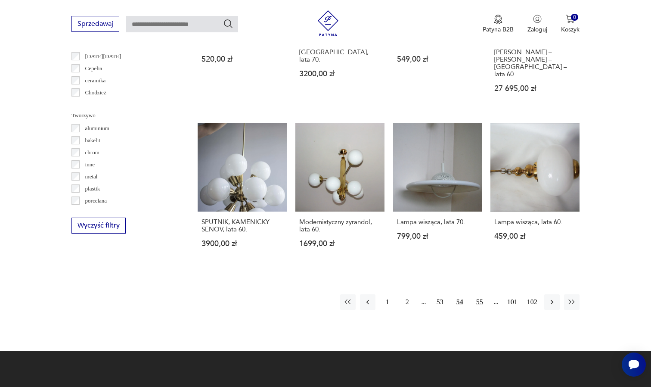
click at [477, 294] on button "55" at bounding box center [480, 302] width 16 height 16
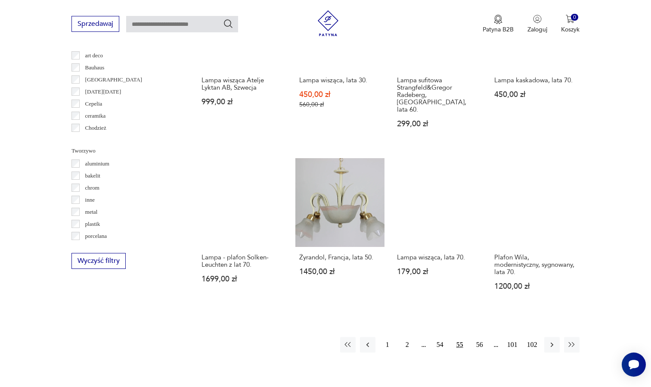
scroll to position [735, 0]
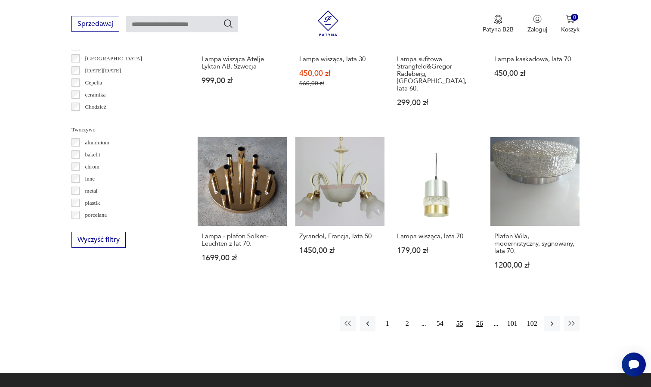
click at [479, 316] on button "56" at bounding box center [480, 324] width 16 height 16
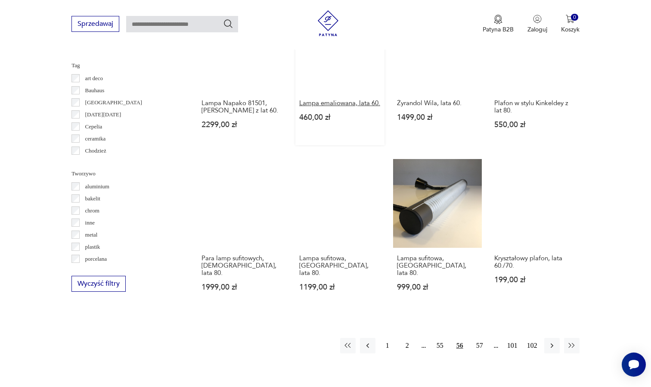
scroll to position [693, 0]
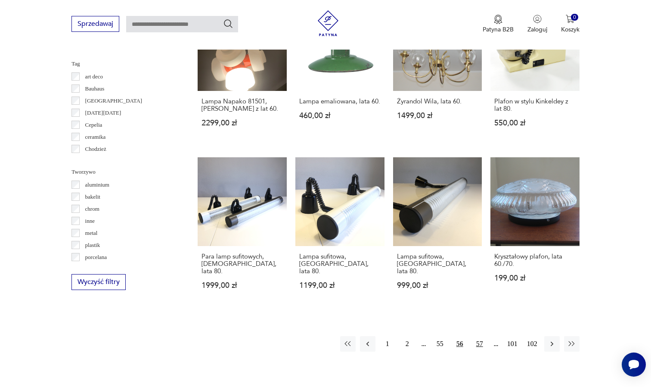
click at [478, 338] on button "57" at bounding box center [480, 344] width 16 height 16
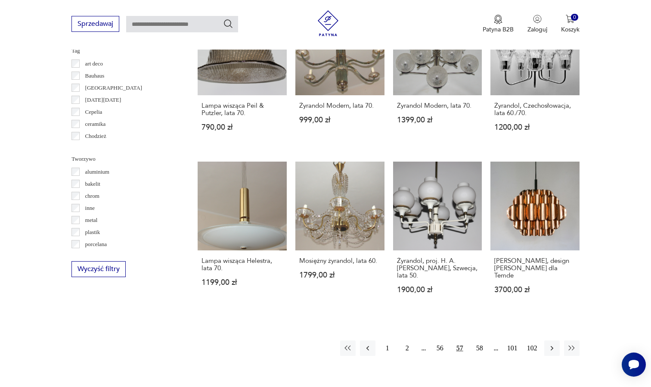
scroll to position [707, 0]
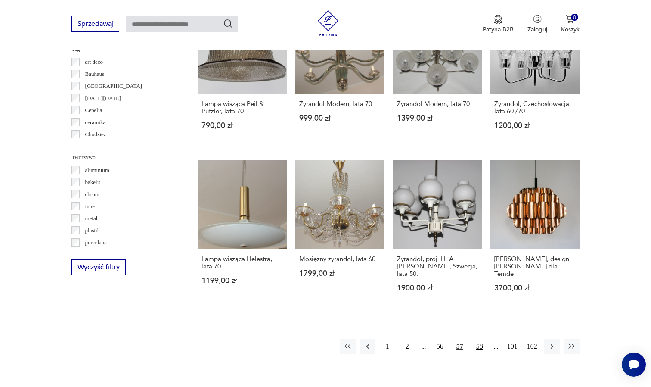
click at [479, 339] on button "58" at bounding box center [480, 347] width 16 height 16
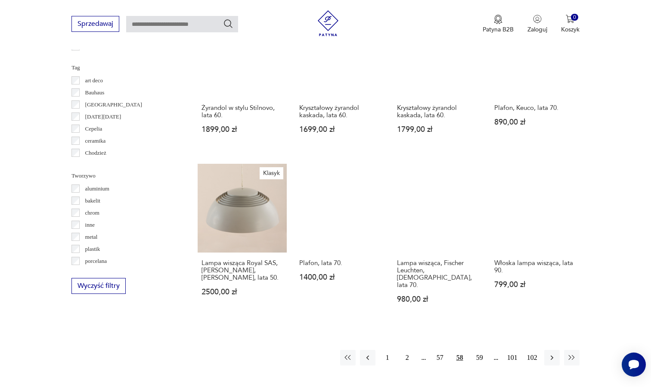
scroll to position [693, 0]
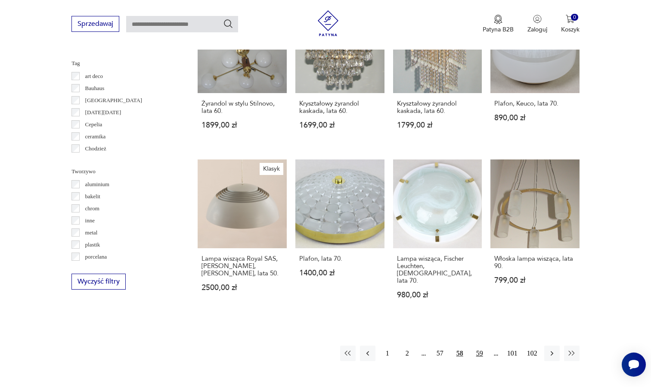
click at [477, 353] on button "59" at bounding box center [480, 353] width 16 height 16
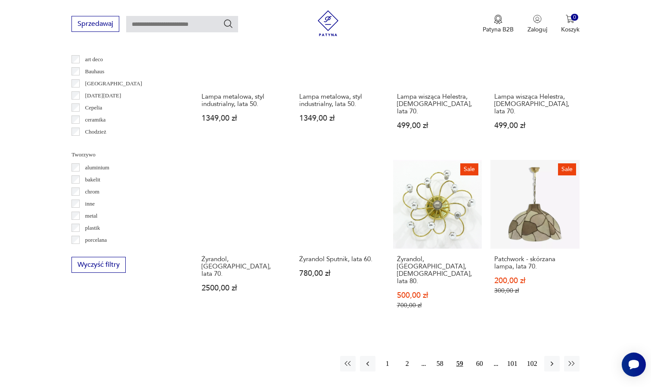
scroll to position [736, 0]
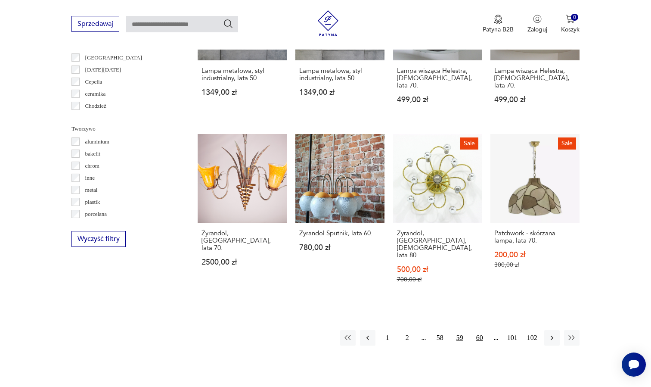
click at [480, 330] on button "60" at bounding box center [480, 338] width 16 height 16
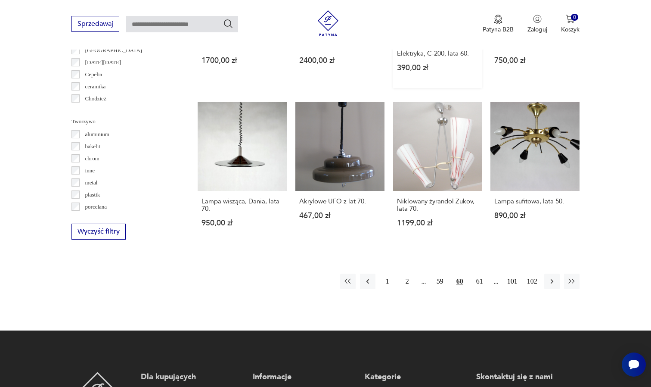
scroll to position [745, 0]
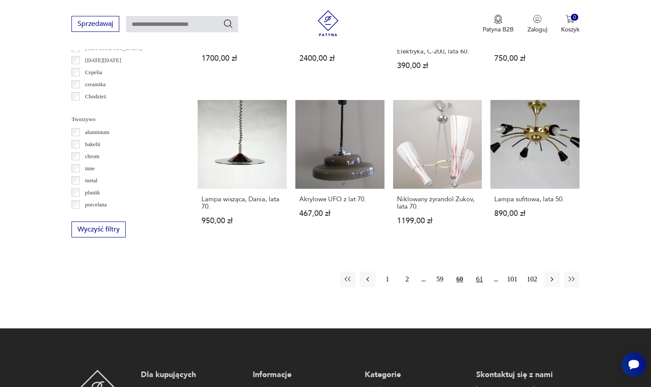
click at [477, 287] on button "61" at bounding box center [480, 279] width 16 height 16
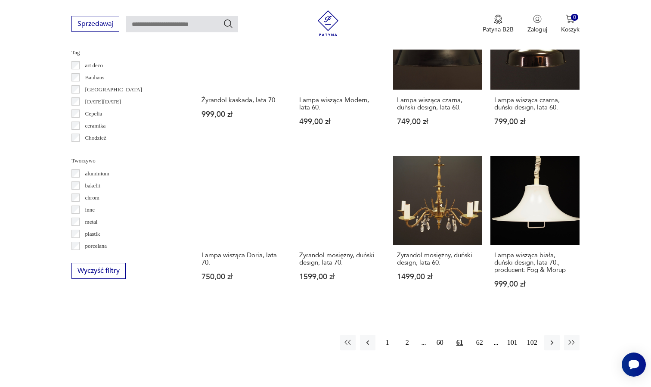
scroll to position [704, 0]
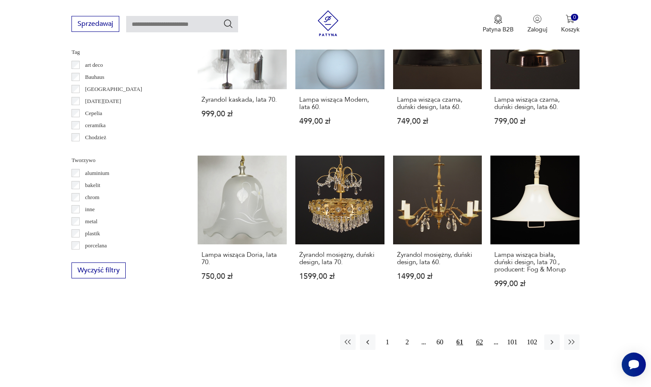
click at [477, 348] on button "62" at bounding box center [480, 342] width 16 height 16
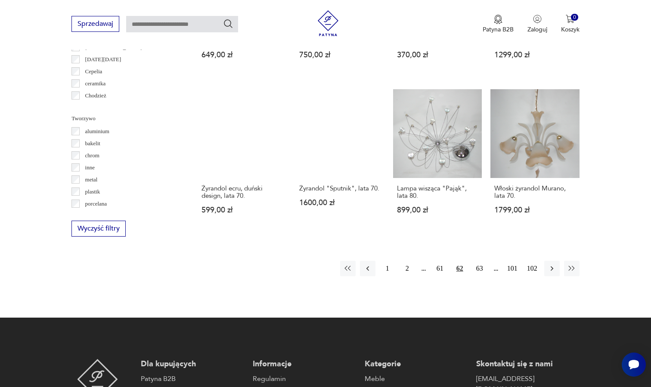
scroll to position [747, 0]
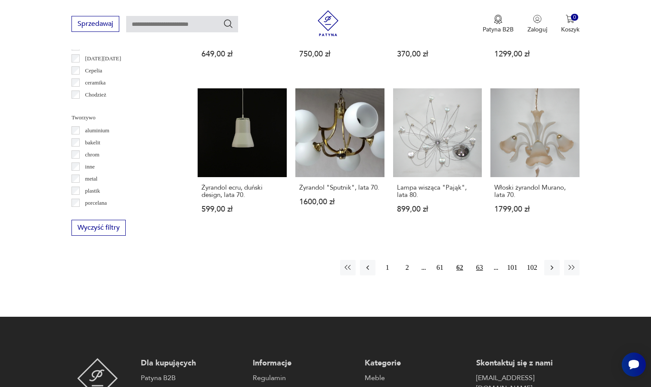
click at [478, 275] on button "63" at bounding box center [480, 268] width 16 height 16
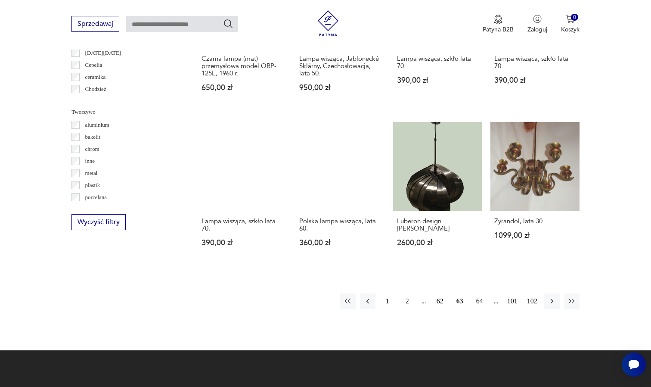
scroll to position [775, 0]
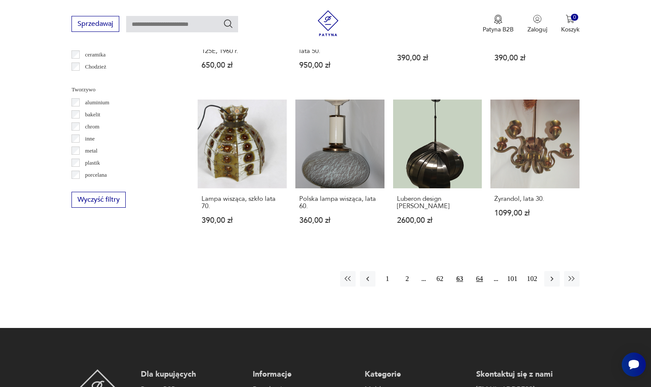
click at [482, 286] on button "64" at bounding box center [480, 279] width 16 height 16
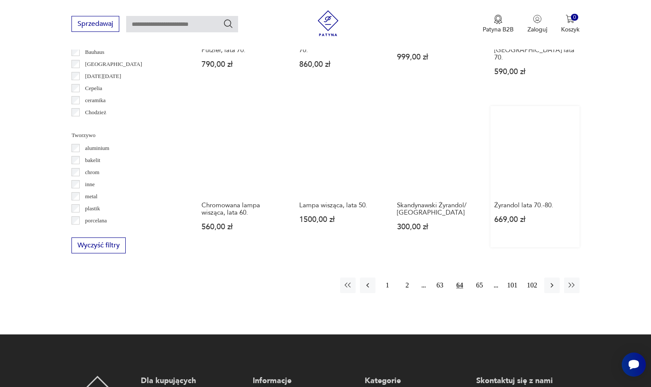
scroll to position [733, 0]
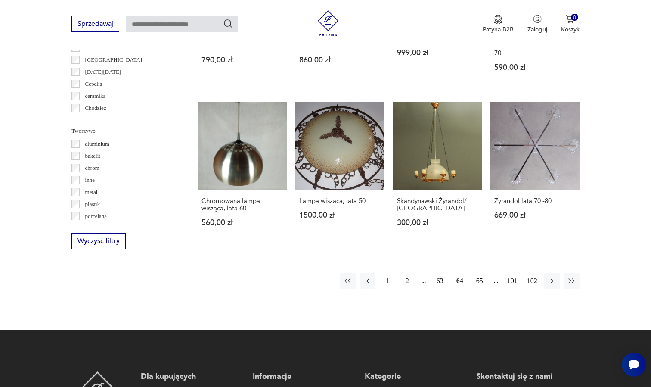
click at [480, 289] on button "65" at bounding box center [480, 281] width 16 height 16
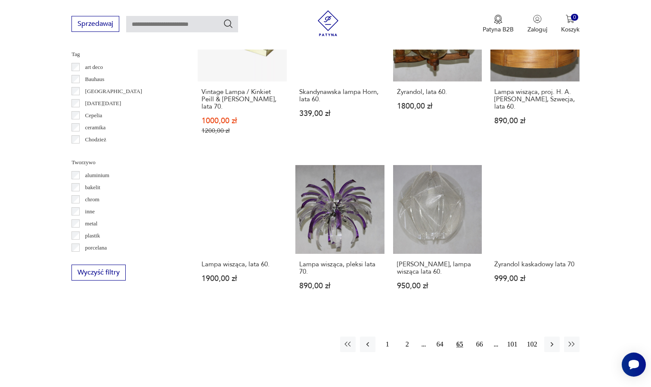
scroll to position [704, 0]
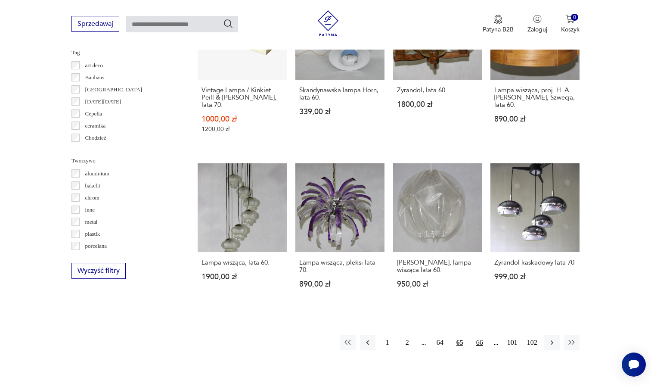
click at [479, 345] on button "66" at bounding box center [480, 343] width 16 height 16
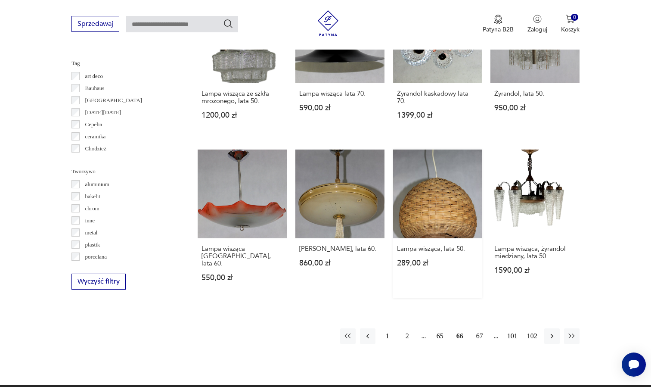
scroll to position [699, 0]
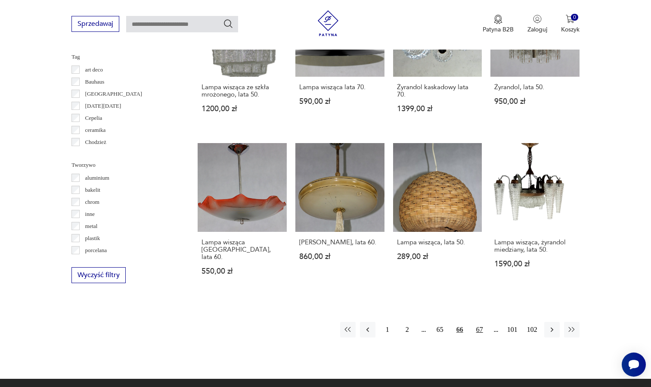
click at [478, 336] on button "67" at bounding box center [480, 330] width 16 height 16
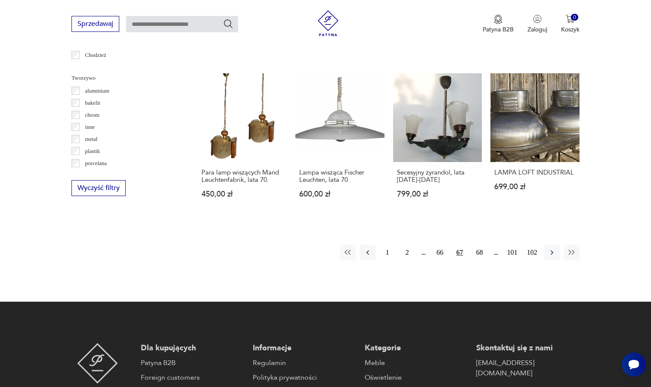
scroll to position [788, 0]
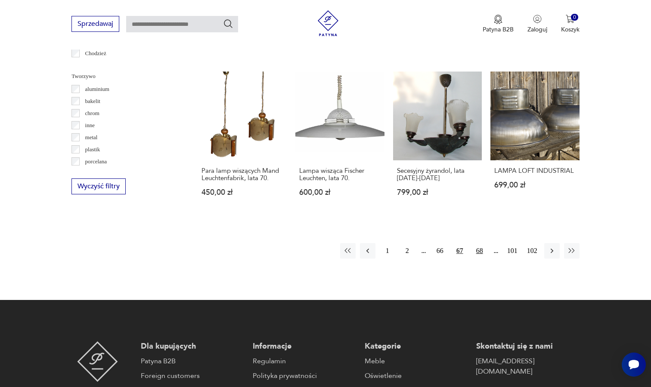
click at [478, 247] on button "68" at bounding box center [480, 251] width 16 height 16
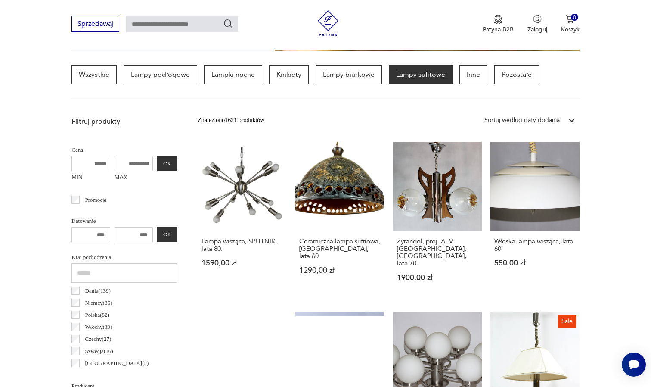
scroll to position [203, 0]
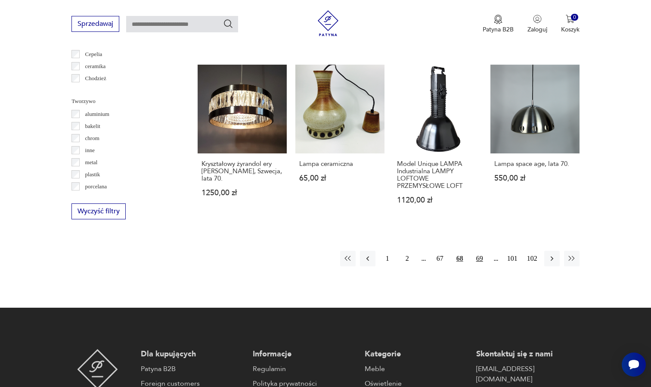
click at [479, 266] on button "69" at bounding box center [480, 259] width 16 height 16
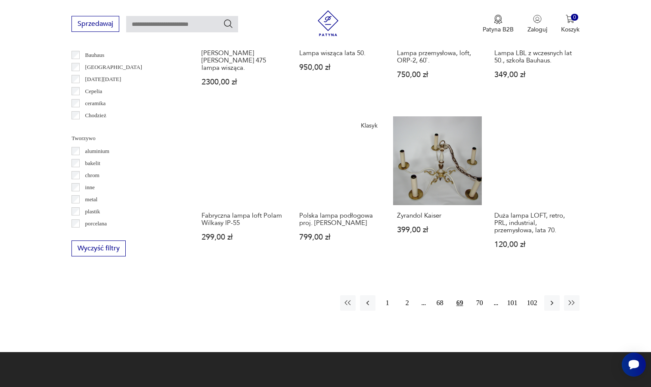
scroll to position [728, 0]
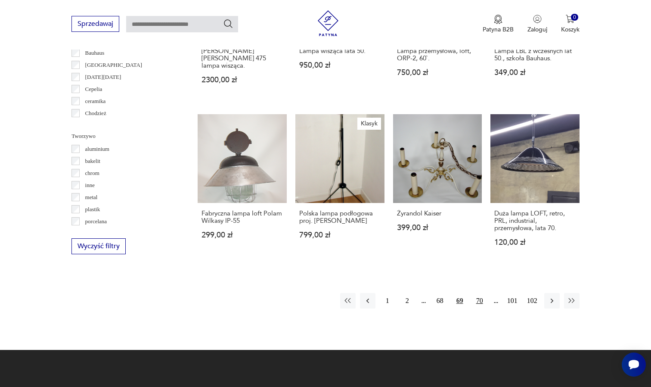
click at [481, 308] on button "70" at bounding box center [480, 301] width 16 height 16
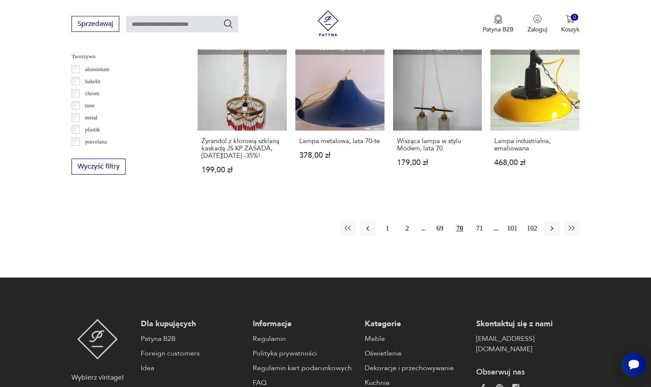
scroll to position [810, 0]
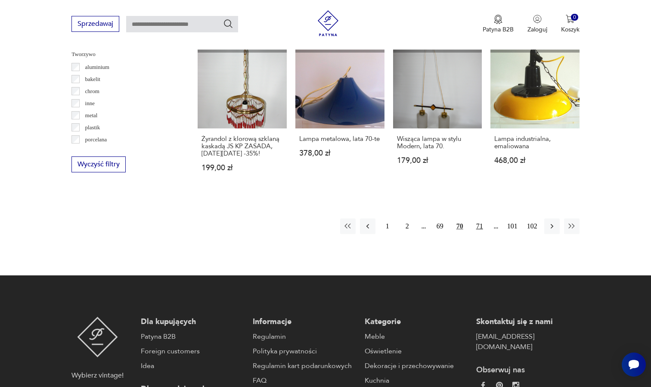
click at [482, 234] on button "71" at bounding box center [480, 226] width 16 height 16
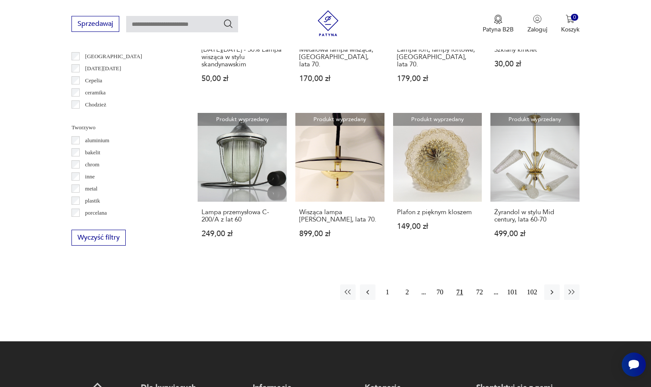
scroll to position [737, 0]
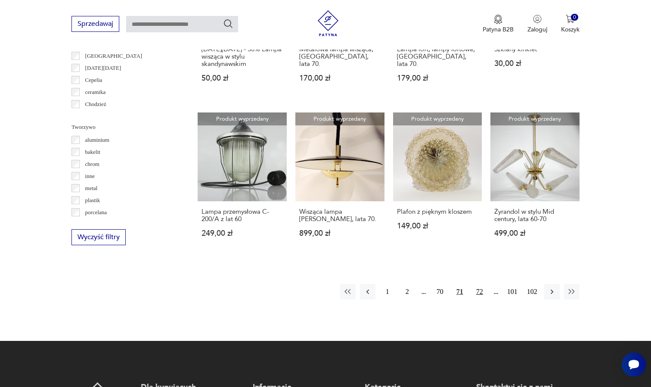
click at [479, 299] on button "72" at bounding box center [480, 292] width 16 height 16
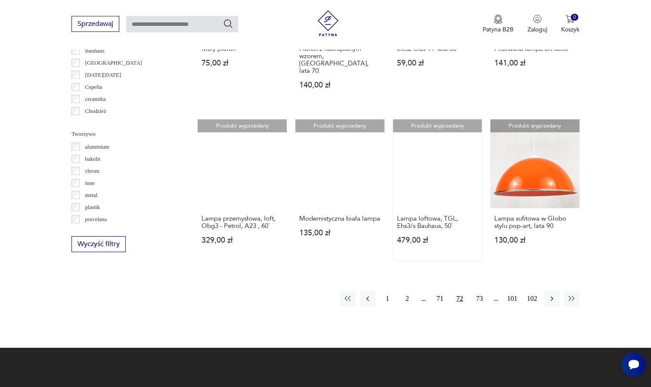
scroll to position [792, 0]
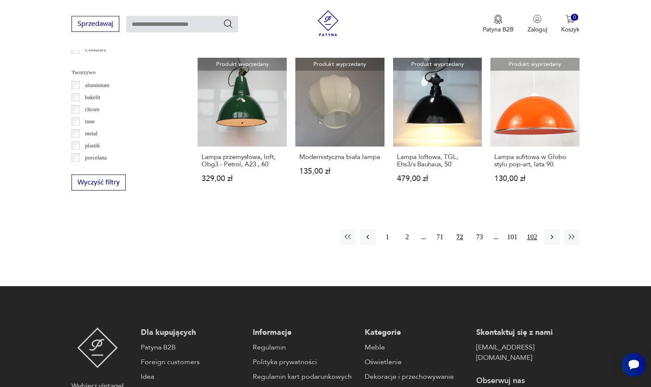
click at [532, 238] on button "102" at bounding box center [533, 237] width 16 height 16
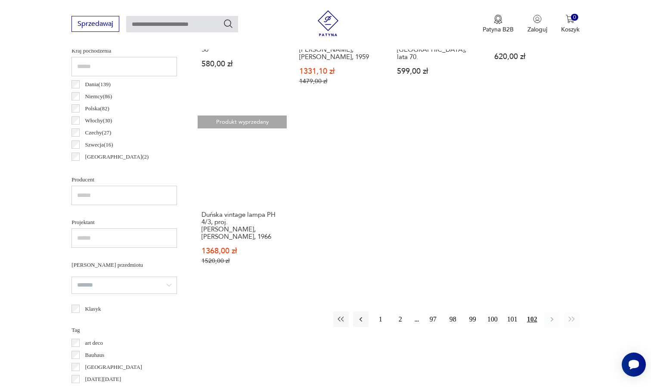
scroll to position [427, 0]
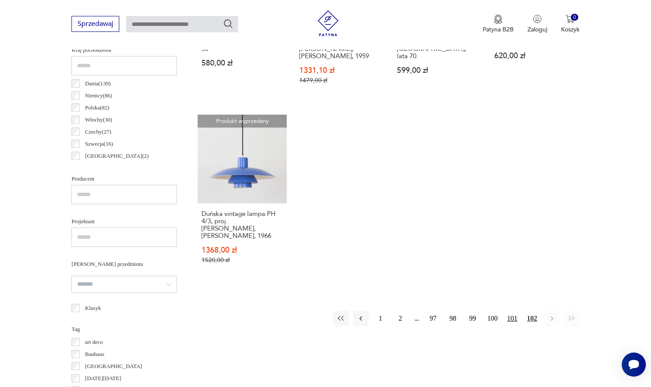
click at [510, 320] on button "101" at bounding box center [513, 319] width 16 height 16
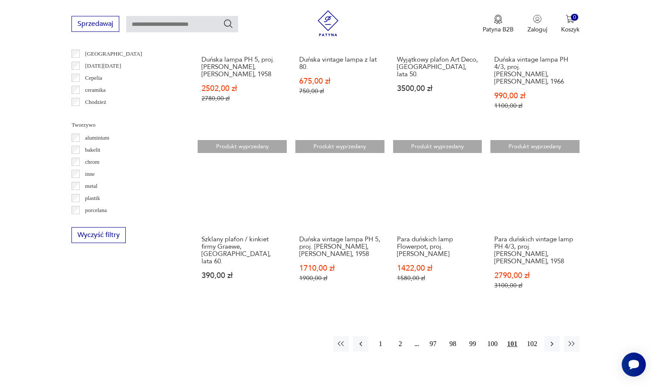
scroll to position [741, 0]
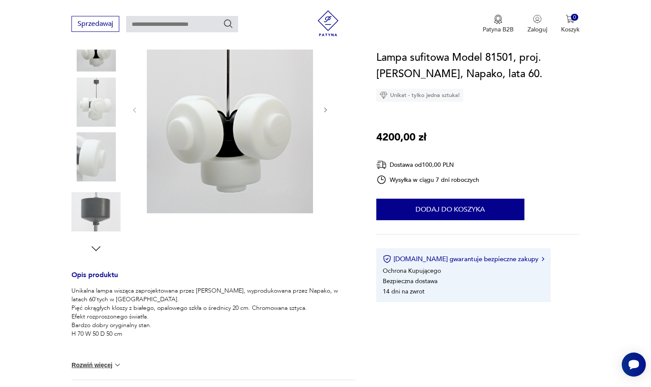
scroll to position [144, 0]
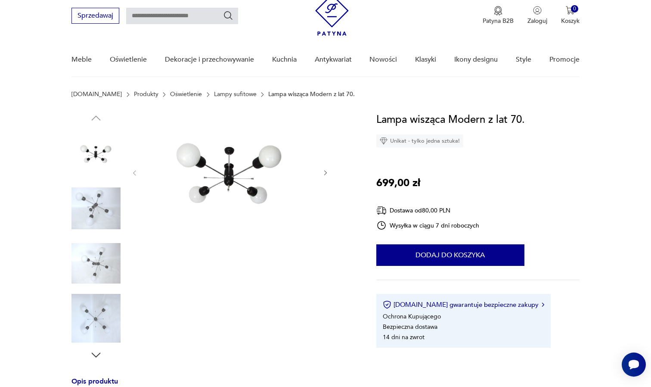
scroll to position [31, 0]
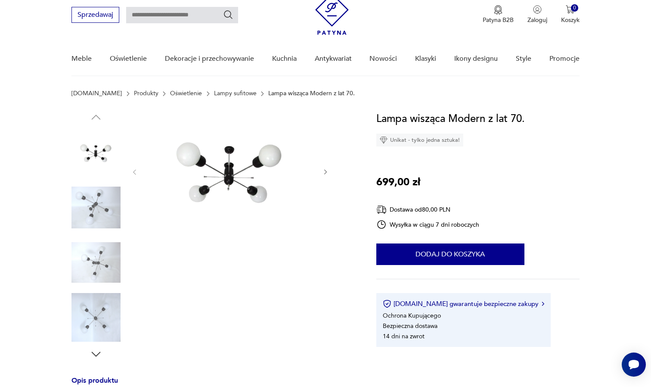
click at [112, 208] on img at bounding box center [95, 207] width 49 height 49
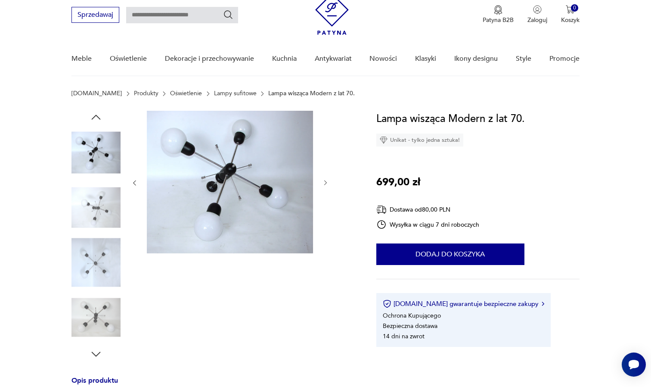
click at [103, 215] on img at bounding box center [95, 207] width 49 height 49
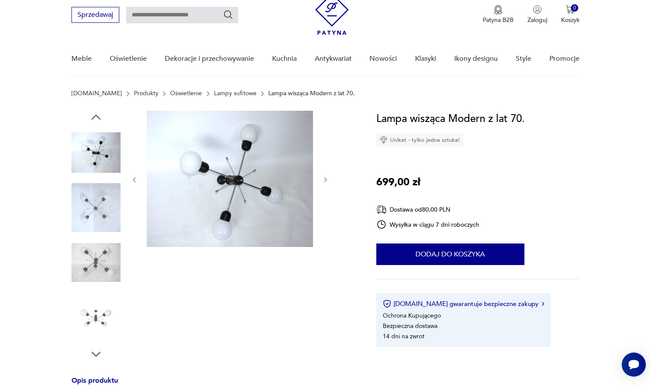
click at [102, 239] on img at bounding box center [95, 262] width 49 height 49
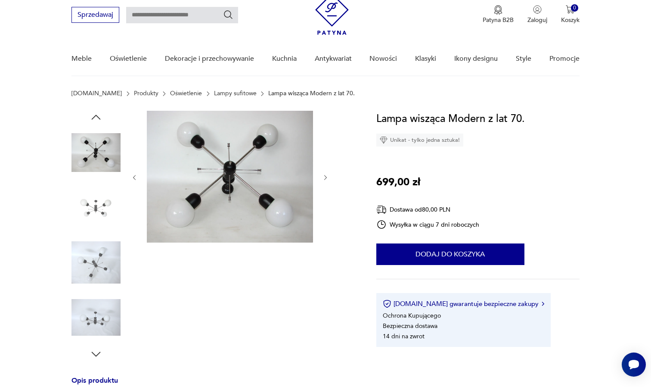
click at [99, 211] on img at bounding box center [95, 207] width 49 height 49
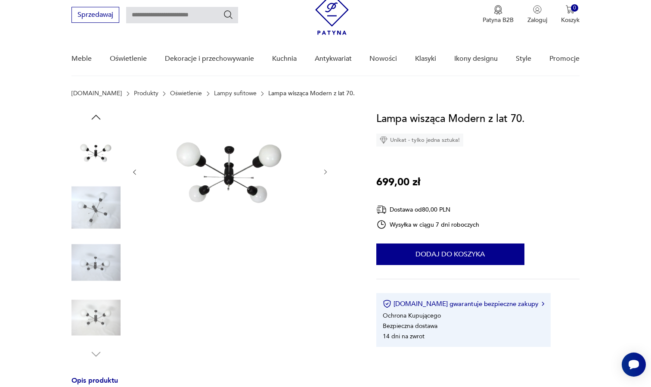
click at [96, 259] on img at bounding box center [95, 262] width 49 height 49
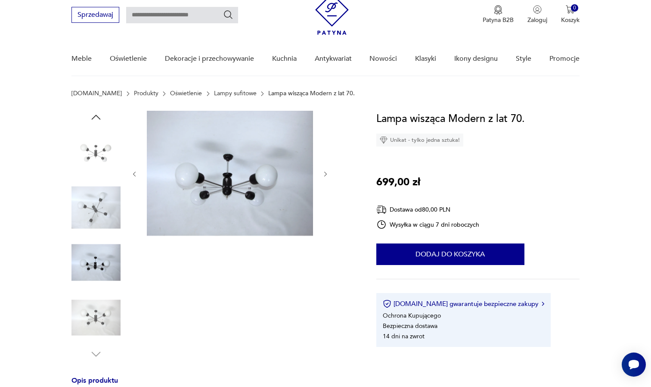
click at [96, 305] on img at bounding box center [95, 317] width 49 height 49
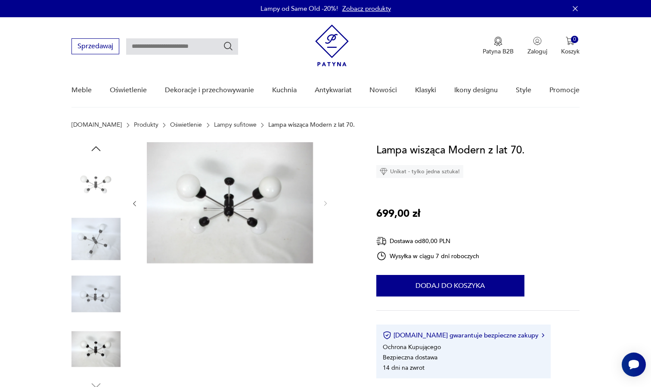
scroll to position [0, 0]
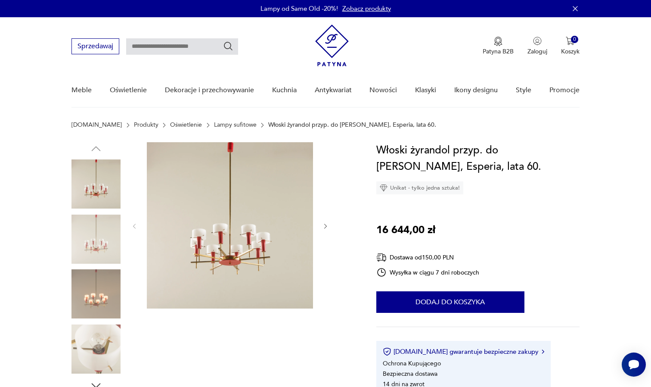
click at [91, 229] on img at bounding box center [95, 238] width 49 height 49
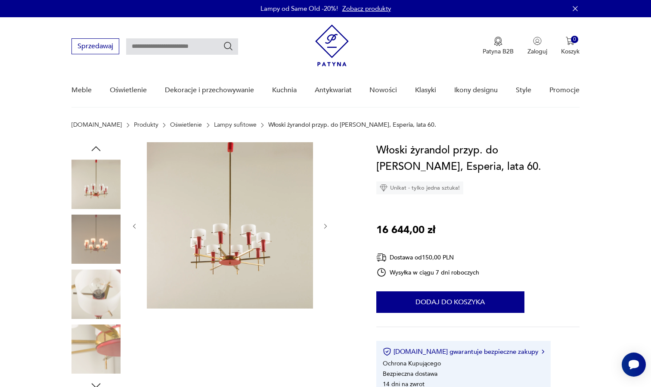
click at [90, 290] on img at bounding box center [95, 293] width 49 height 49
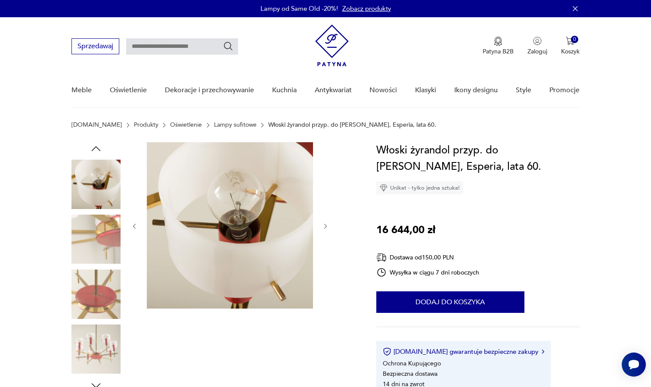
click at [95, 288] on img at bounding box center [95, 293] width 49 height 49
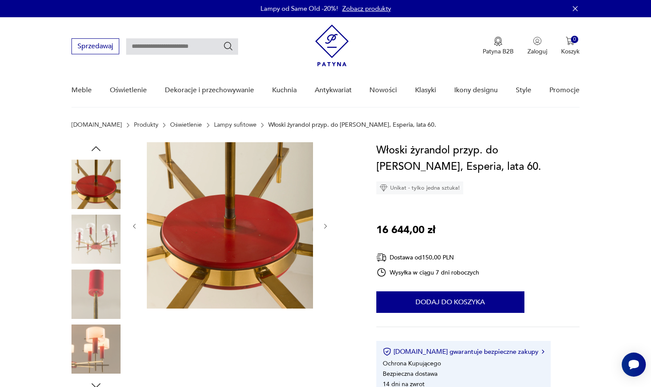
click at [95, 286] on img at bounding box center [95, 293] width 49 height 49
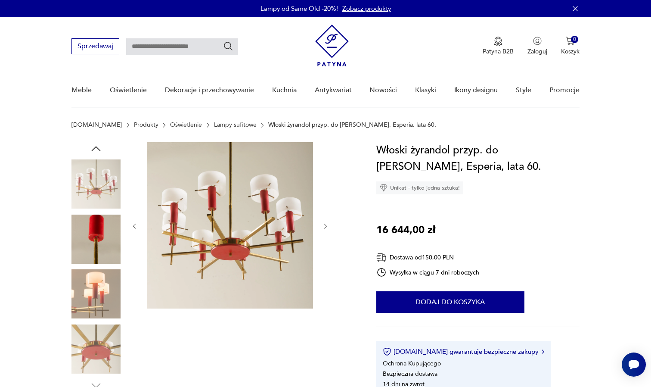
click at [95, 290] on img at bounding box center [95, 293] width 49 height 49
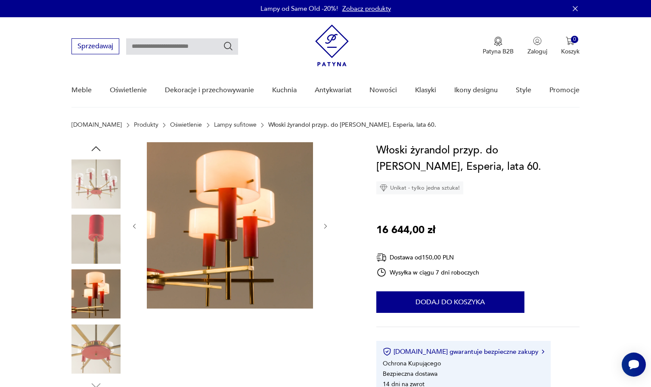
click at [95, 249] on img at bounding box center [95, 238] width 49 height 49
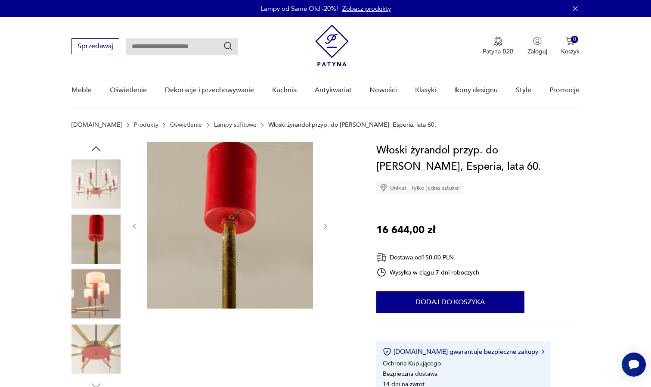
click at [95, 282] on img at bounding box center [95, 293] width 49 height 49
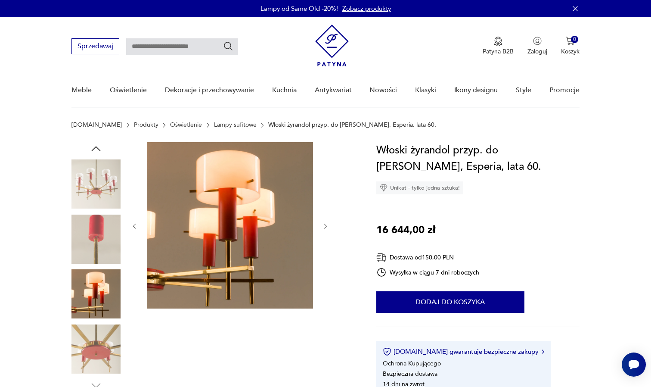
click at [94, 336] on img at bounding box center [95, 348] width 49 height 49
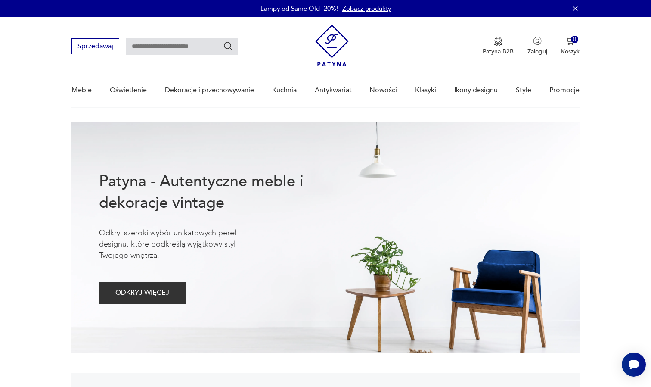
click at [197, 45] on input "text" at bounding box center [182, 46] width 112 height 16
type input "******"
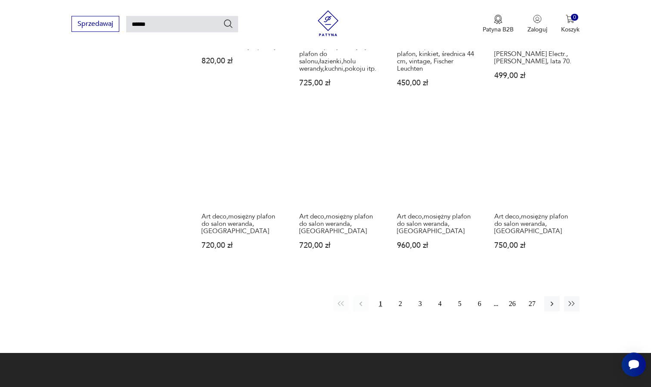
scroll to position [593, 0]
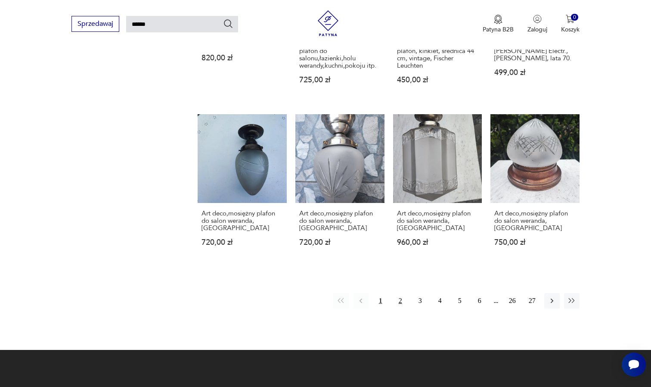
click at [404, 293] on button "2" at bounding box center [401, 301] width 16 height 16
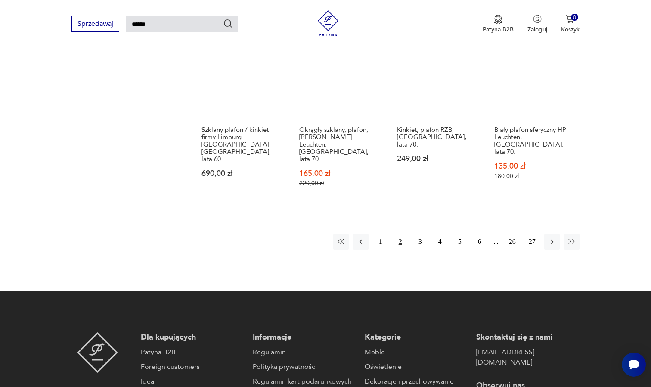
scroll to position [672, 0]
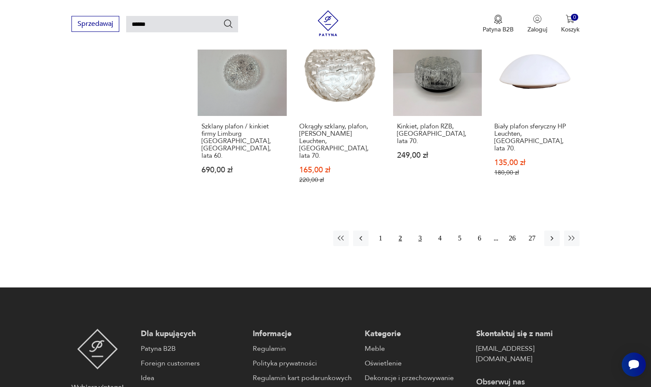
click at [416, 230] on button "3" at bounding box center [421, 238] width 16 height 16
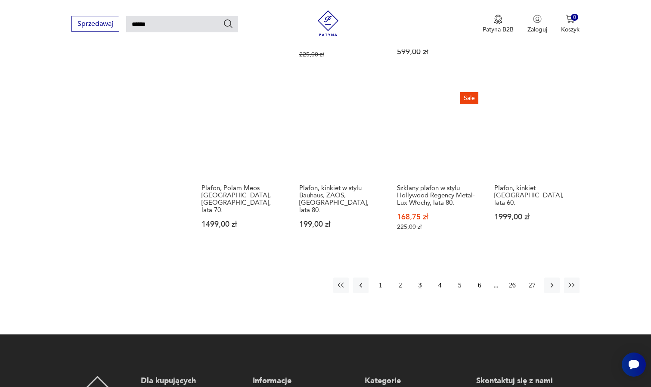
scroll to position [636, 0]
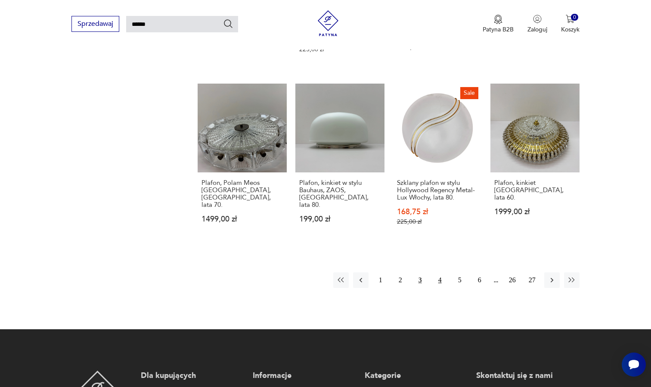
click at [437, 274] on button "4" at bounding box center [440, 280] width 16 height 16
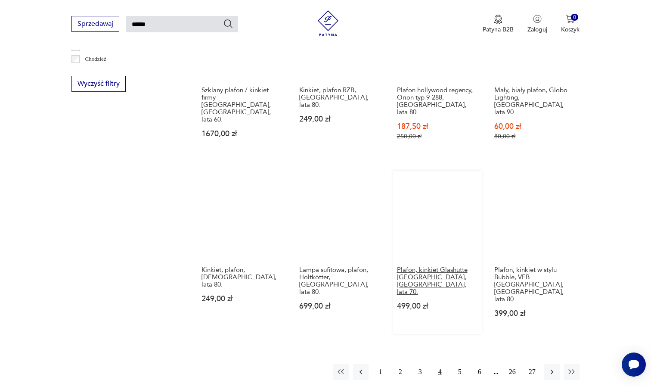
scroll to position [540, 0]
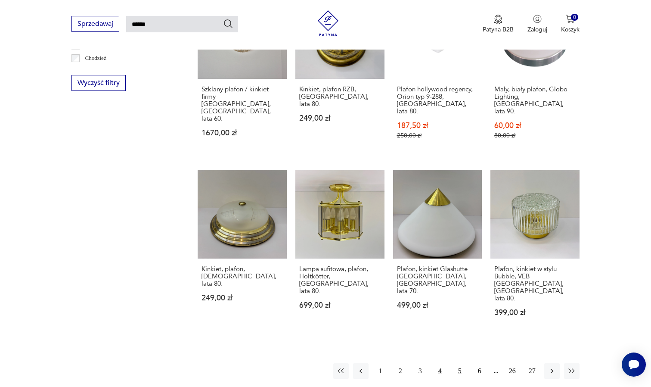
click at [463, 363] on button "5" at bounding box center [460, 371] width 16 height 16
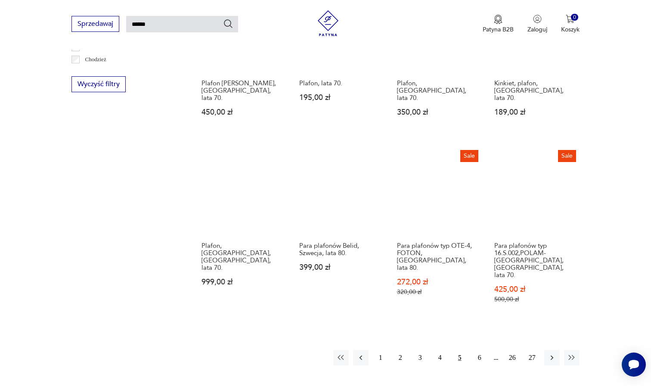
scroll to position [541, 0]
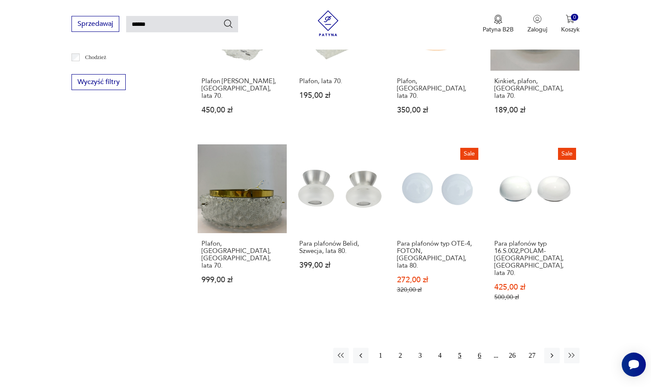
click at [478, 348] on button "6" at bounding box center [480, 356] width 16 height 16
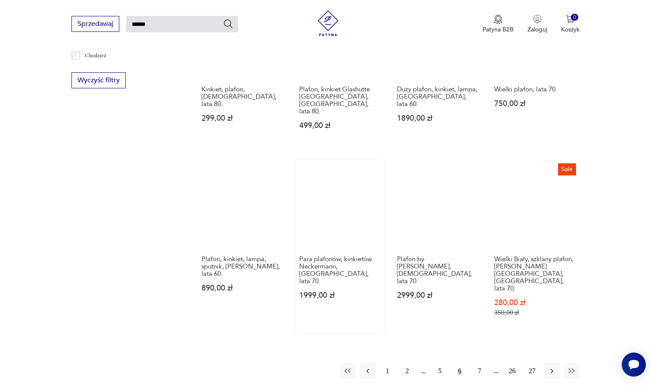
scroll to position [545, 0]
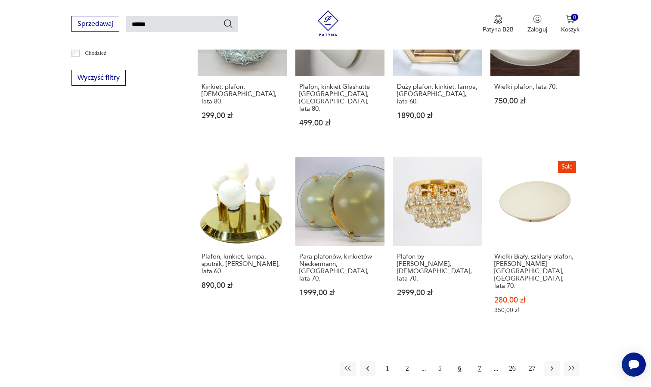
click at [480, 360] on button "7" at bounding box center [480, 368] width 16 height 16
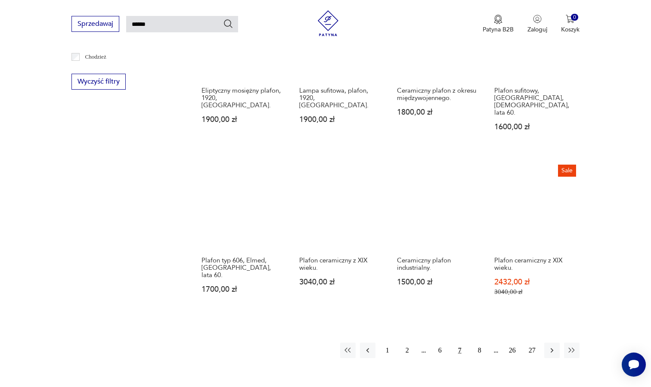
scroll to position [543, 0]
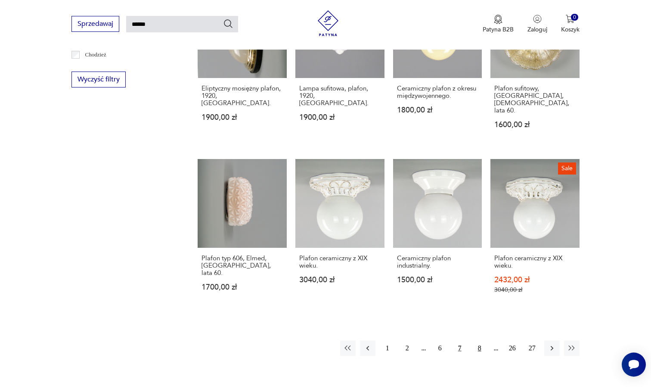
click at [480, 341] on button "8" at bounding box center [480, 348] width 16 height 16
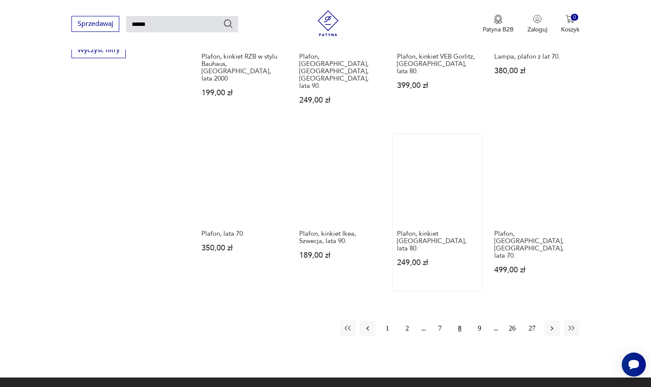
scroll to position [578, 0]
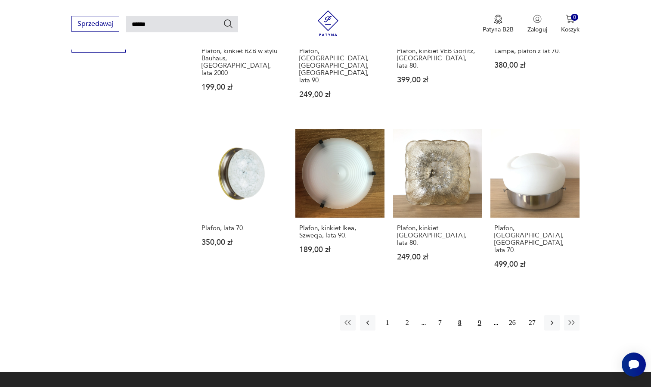
click at [478, 315] on button "9" at bounding box center [480, 323] width 16 height 16
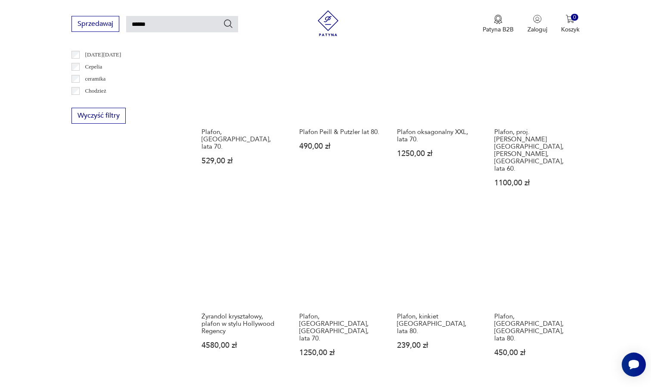
scroll to position [522, 0]
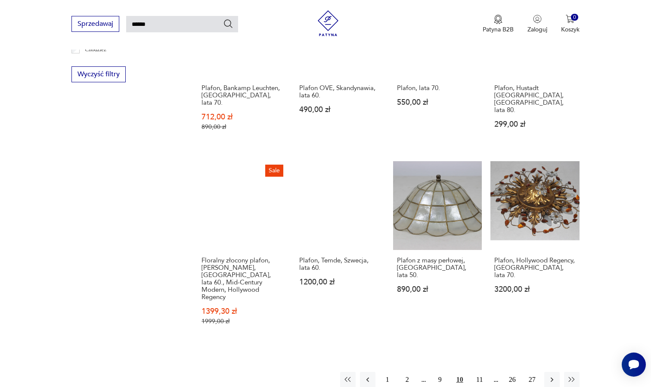
scroll to position [549, 0]
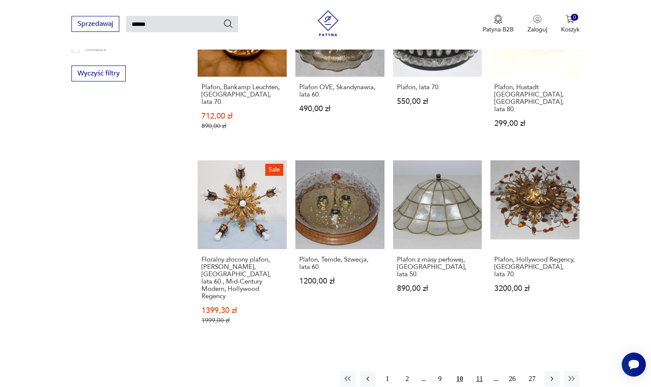
click at [482, 371] on button "11" at bounding box center [480, 379] width 16 height 16
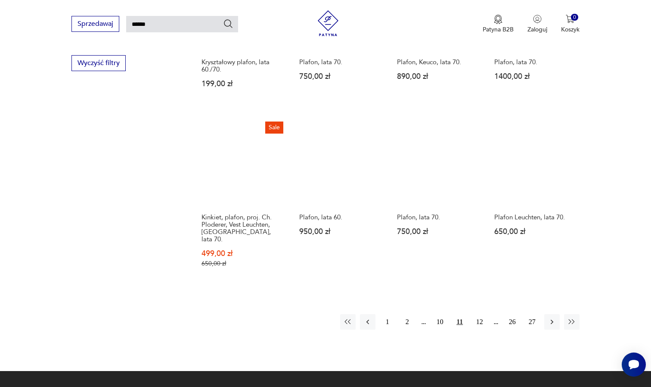
scroll to position [561, 0]
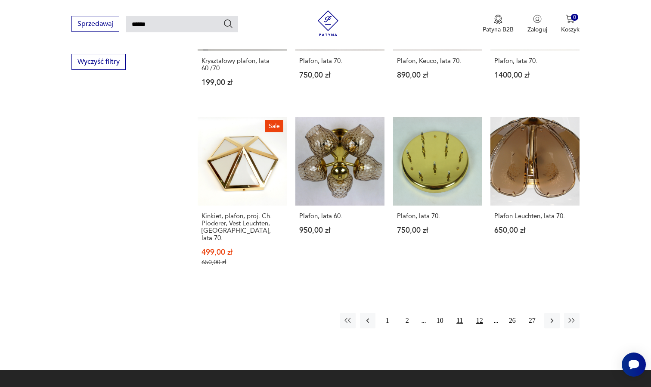
click at [481, 314] on button "12" at bounding box center [480, 321] width 16 height 16
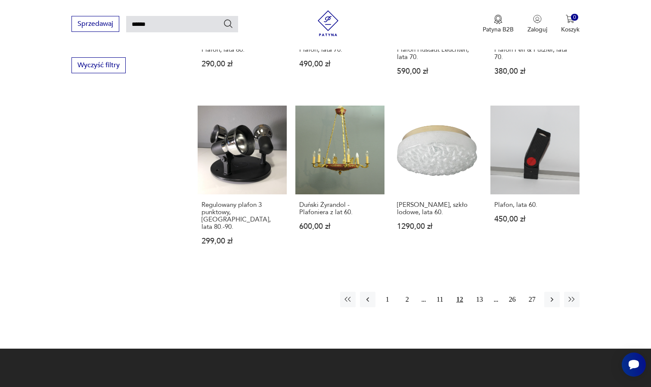
scroll to position [560, 0]
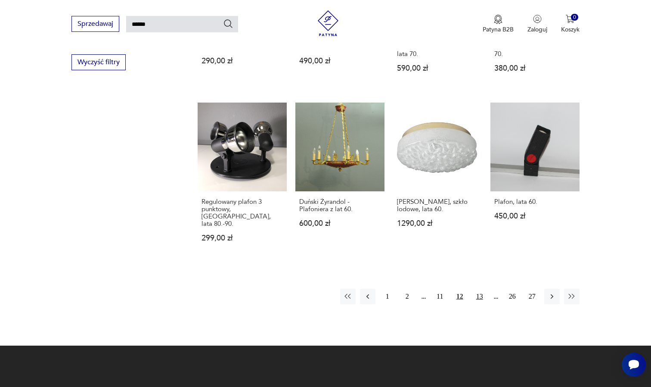
click at [481, 303] on button "13" at bounding box center [480, 297] width 16 height 16
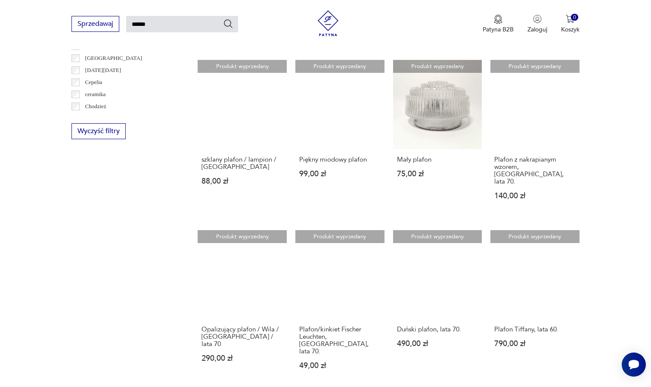
scroll to position [494, 0]
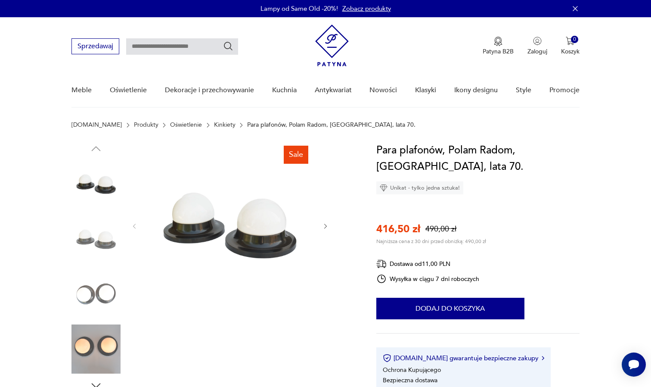
click at [99, 337] on img at bounding box center [95, 348] width 49 height 49
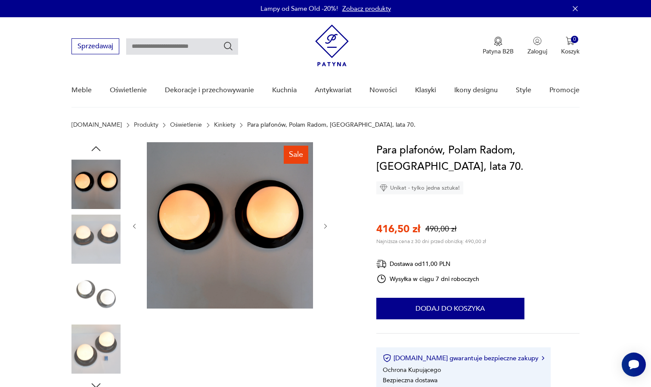
click at [95, 335] on img at bounding box center [95, 348] width 49 height 49
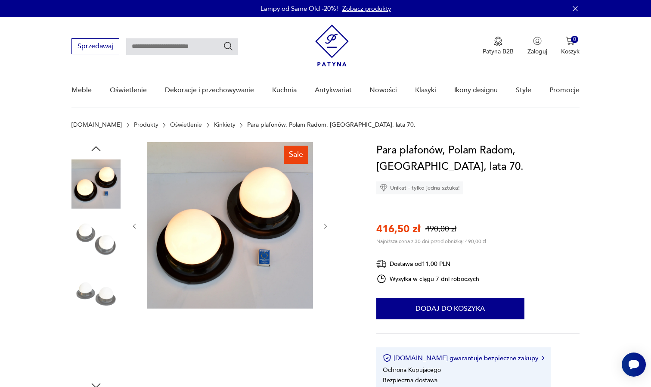
click at [95, 302] on img at bounding box center [95, 293] width 49 height 49
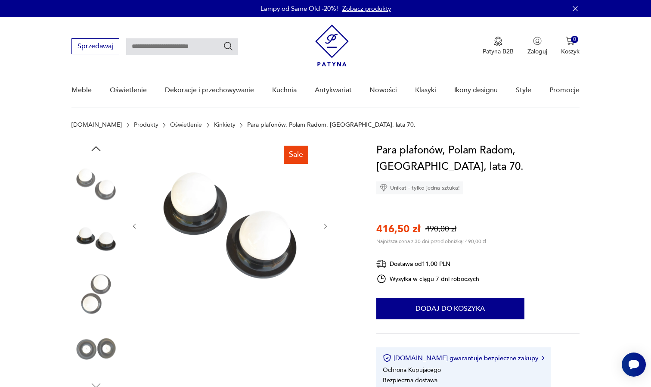
click at [96, 322] on div at bounding box center [95, 266] width 49 height 215
click at [96, 343] on img at bounding box center [95, 348] width 49 height 49
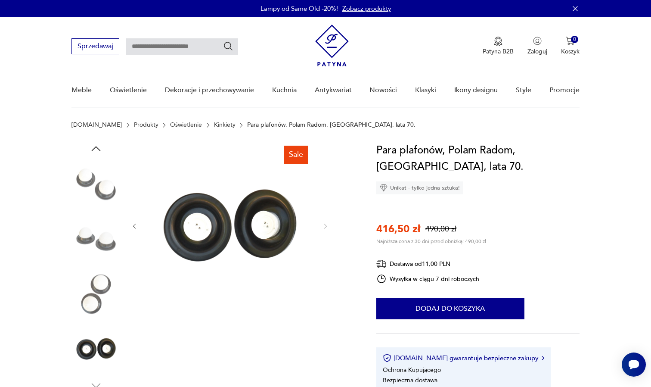
click at [99, 293] on img at bounding box center [95, 293] width 49 height 49
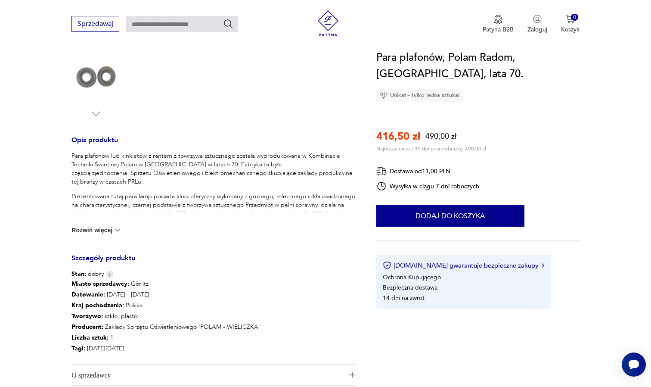
scroll to position [273, 0]
click at [109, 228] on button "Rozwiń więcej" at bounding box center [96, 229] width 50 height 9
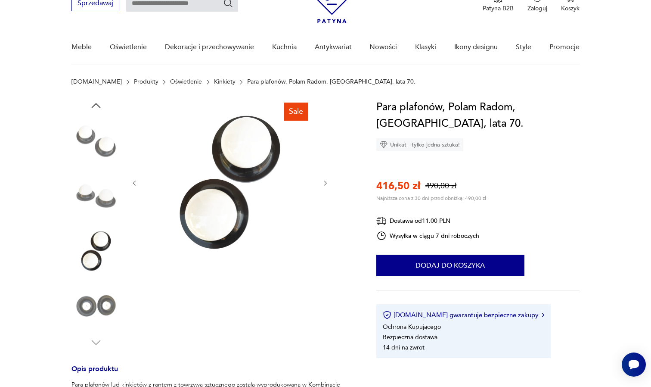
scroll to position [41, 0]
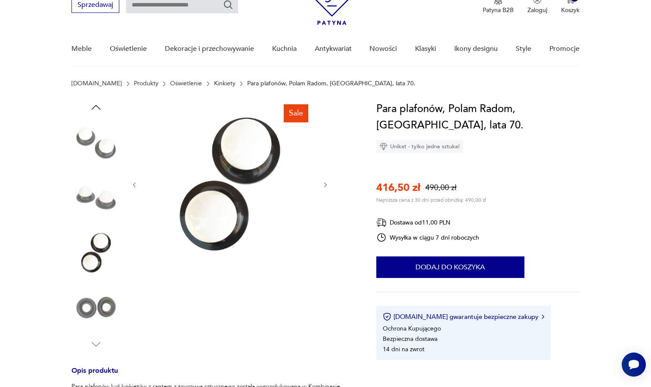
click at [102, 156] on img at bounding box center [95, 142] width 49 height 49
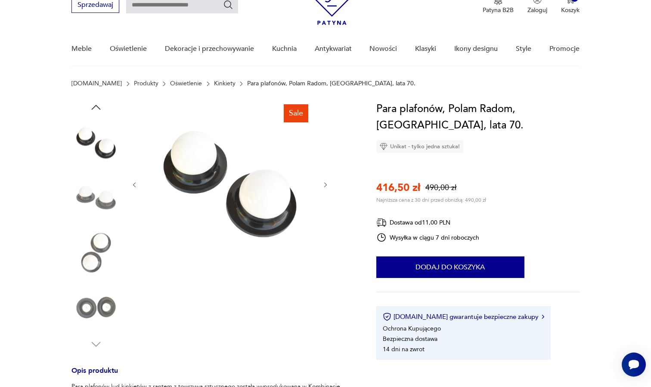
click at [102, 198] on img at bounding box center [95, 197] width 49 height 49
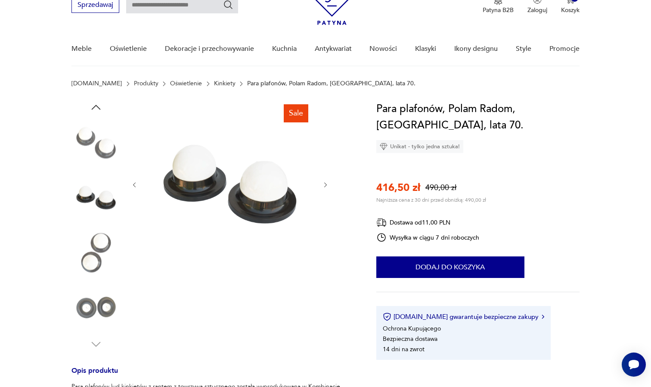
click at [247, 208] on img at bounding box center [230, 184] width 166 height 166
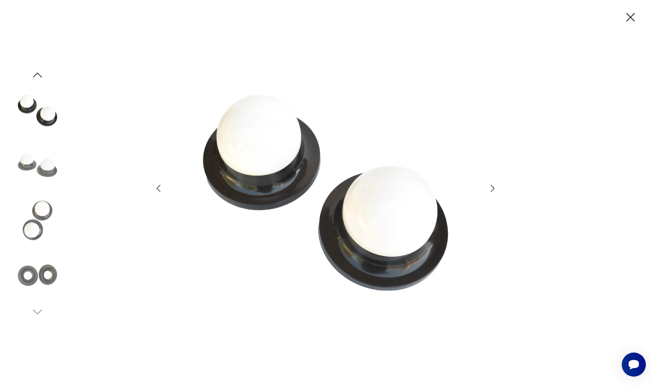
click at [635, 17] on icon "button" at bounding box center [630, 17] width 15 height 15
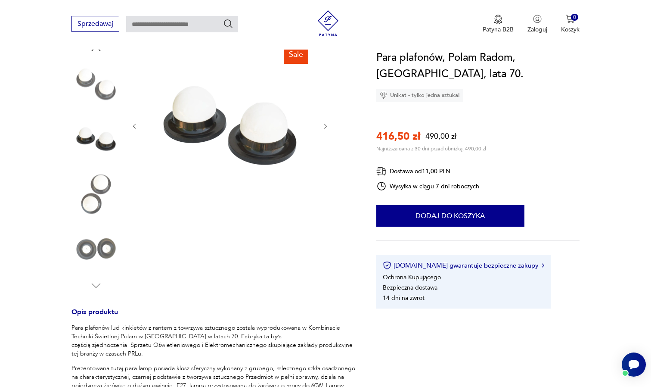
scroll to position [96, 0]
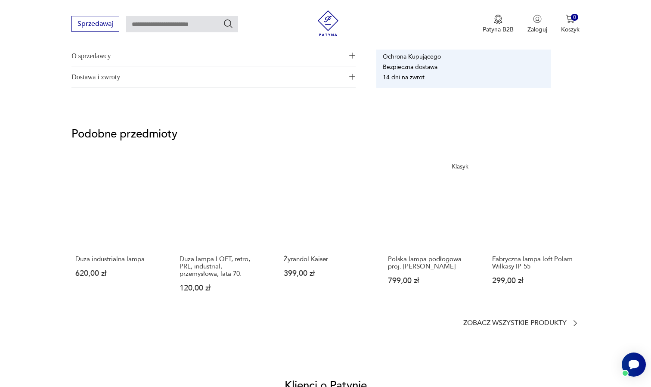
scroll to position [535, 0]
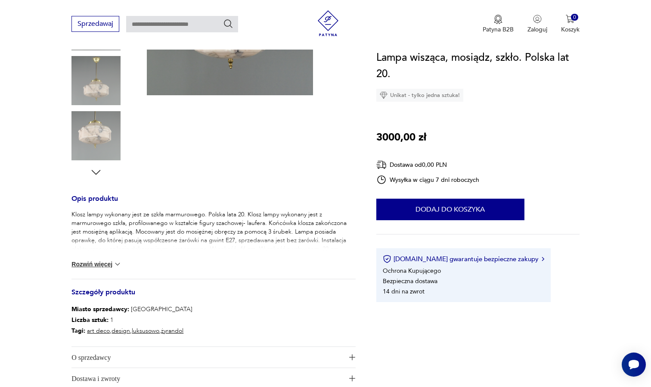
scroll to position [216, 0]
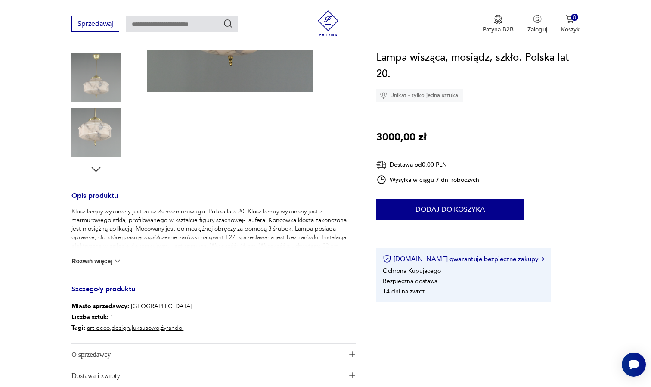
click at [117, 259] on img at bounding box center [117, 261] width 9 height 9
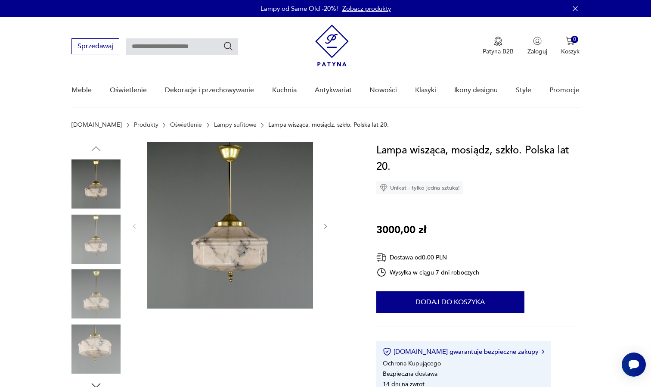
scroll to position [0, 0]
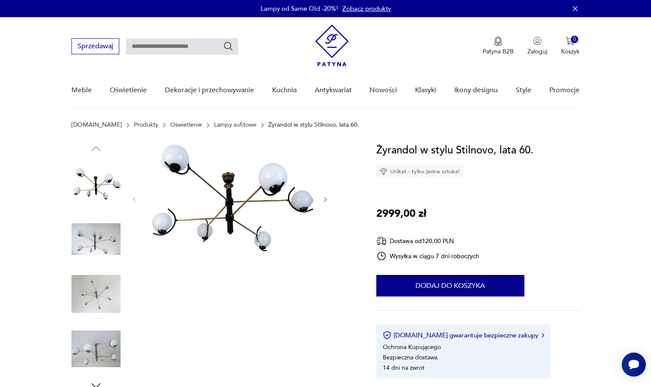
click at [95, 236] on img at bounding box center [95, 238] width 49 height 49
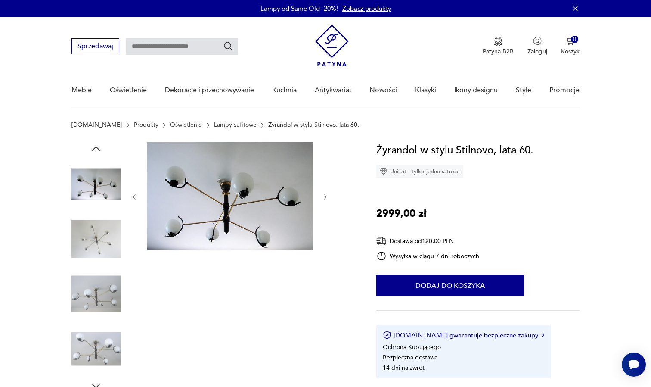
click at [96, 236] on img at bounding box center [95, 238] width 49 height 49
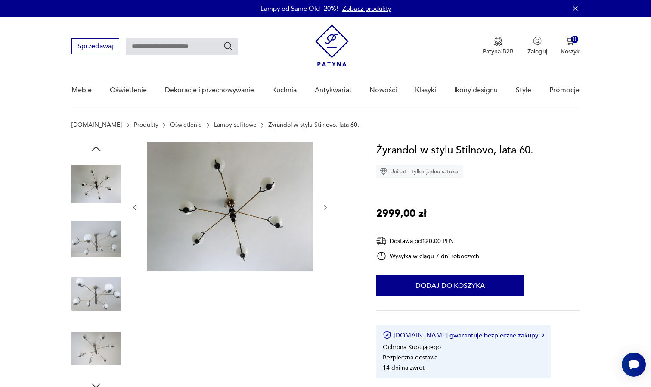
click at [97, 286] on img at bounding box center [95, 293] width 49 height 49
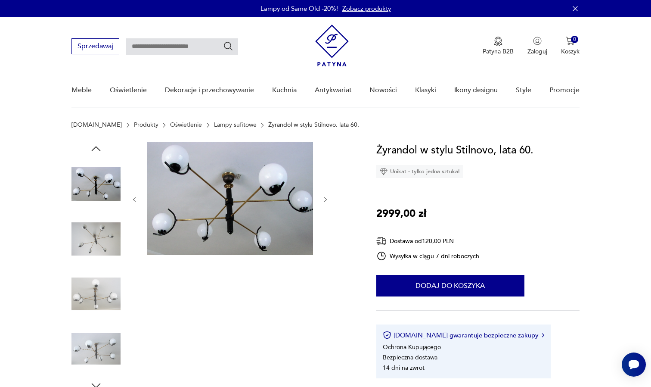
click at [93, 340] on img at bounding box center [95, 348] width 49 height 49
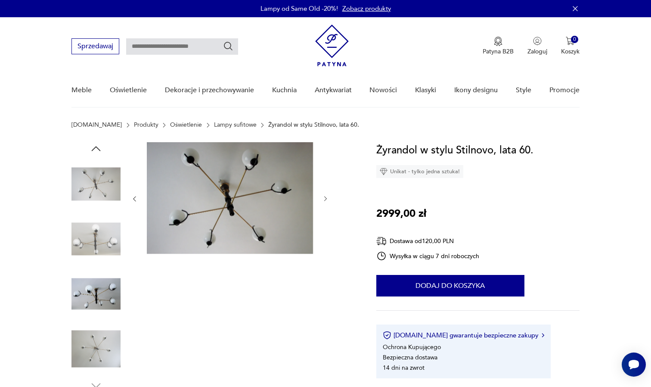
click at [95, 345] on img at bounding box center [95, 348] width 49 height 49
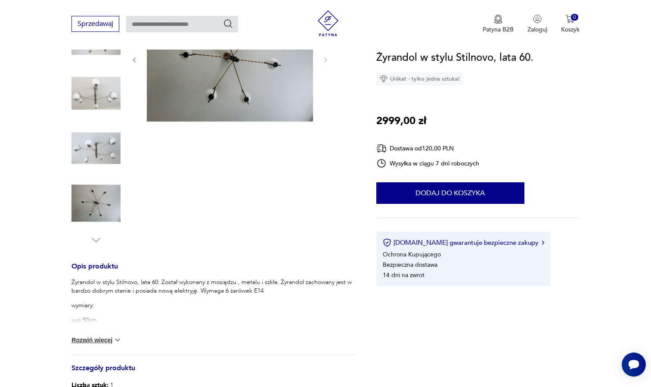
scroll to position [152, 0]
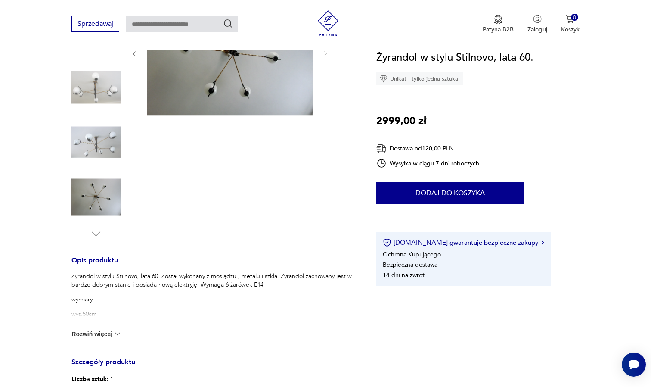
click at [106, 332] on button "Rozwiń więcej" at bounding box center [96, 333] width 50 height 9
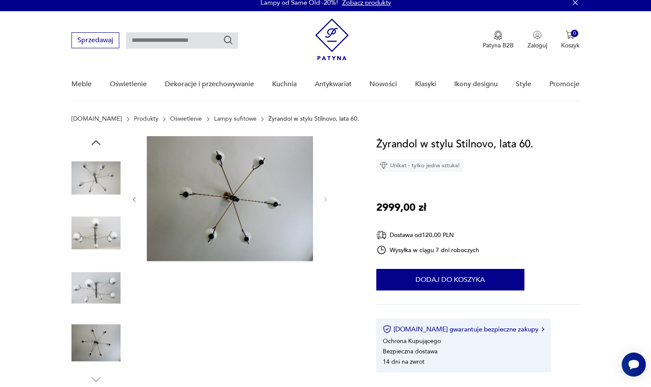
scroll to position [4, 0]
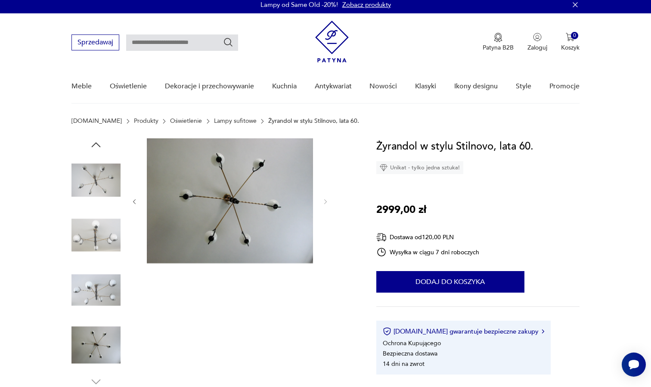
click at [99, 172] on img at bounding box center [95, 179] width 49 height 49
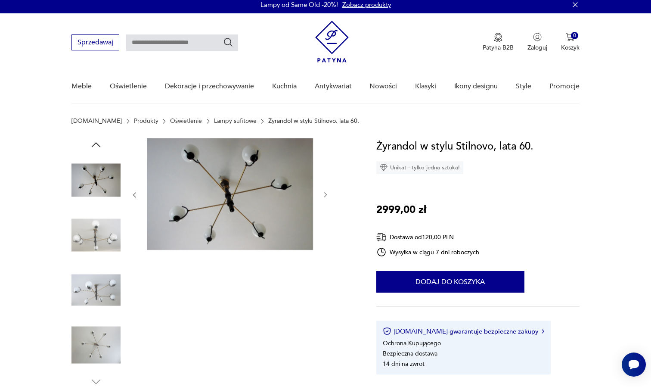
click at [101, 235] on img at bounding box center [95, 235] width 49 height 49
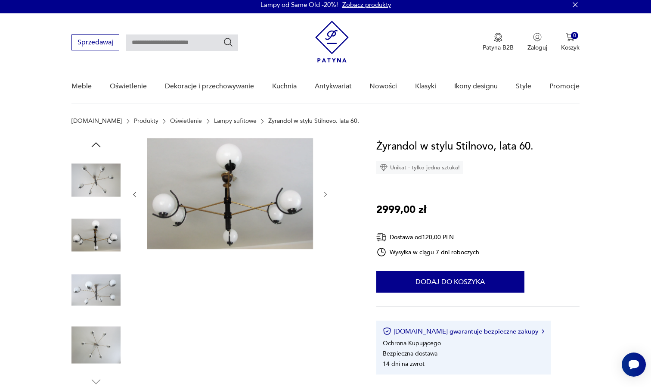
click at [104, 295] on img at bounding box center [95, 289] width 49 height 49
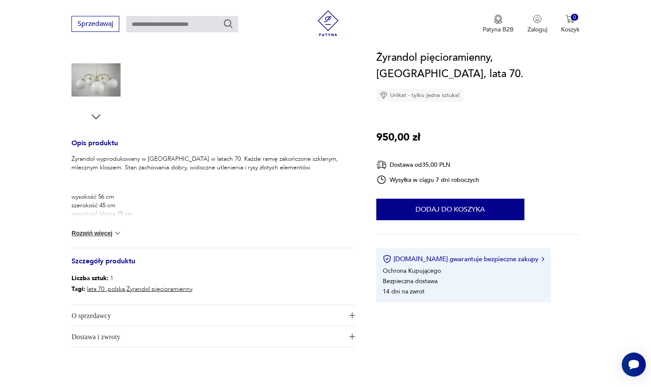
scroll to position [274, 0]
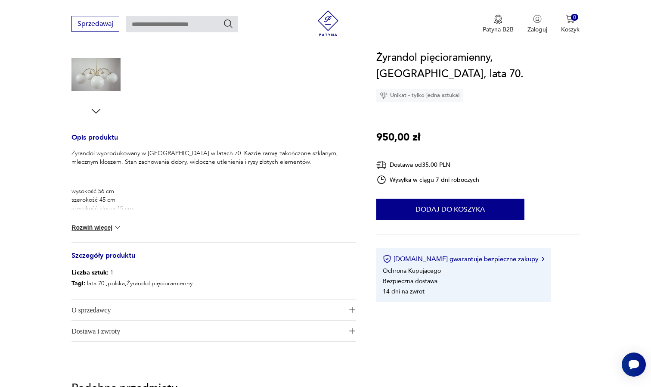
click at [108, 226] on button "Rozwiń więcej" at bounding box center [96, 227] width 50 height 9
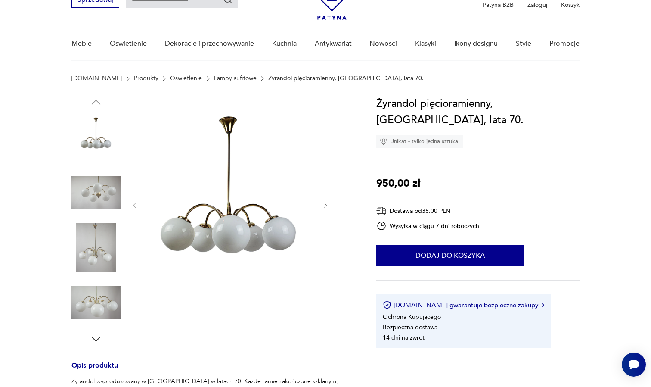
scroll to position [31, 0]
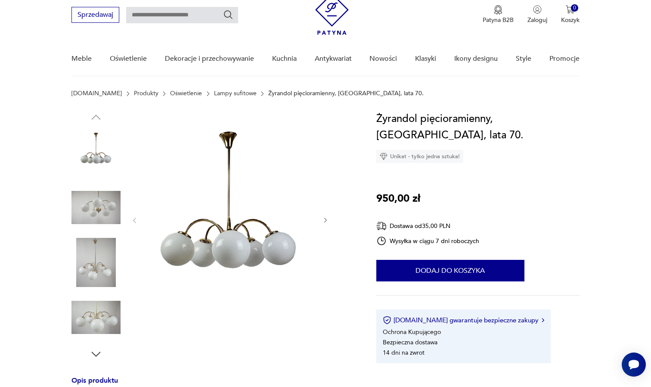
click at [99, 203] on img at bounding box center [95, 207] width 49 height 49
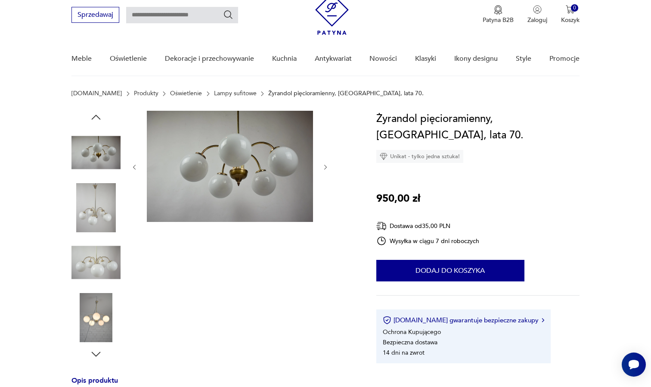
click at [93, 211] on img at bounding box center [95, 207] width 49 height 49
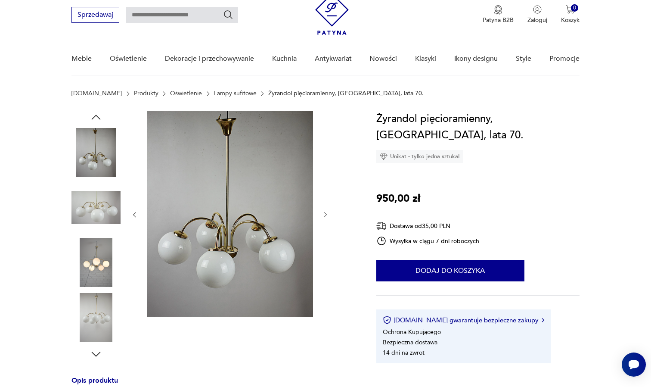
click at [94, 252] on img at bounding box center [95, 262] width 49 height 49
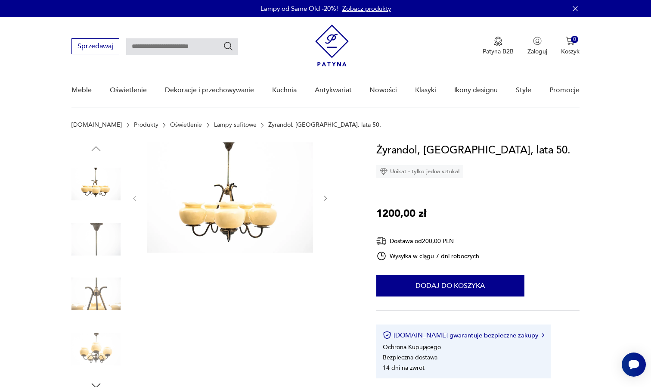
click at [96, 279] on img at bounding box center [95, 293] width 49 height 49
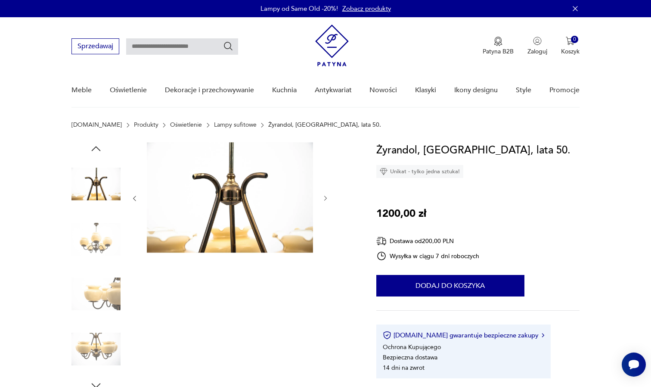
click at [96, 303] on img at bounding box center [95, 293] width 49 height 49
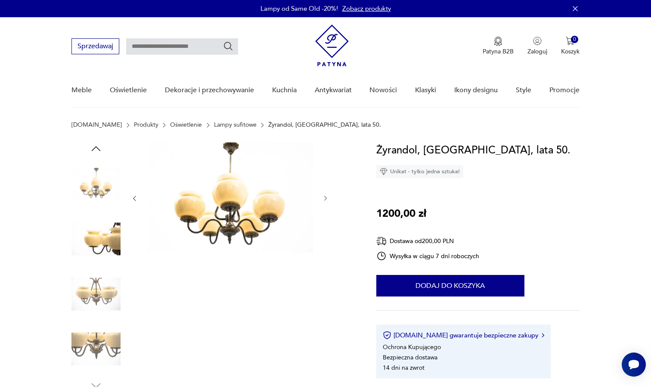
click at [95, 304] on img at bounding box center [95, 293] width 49 height 49
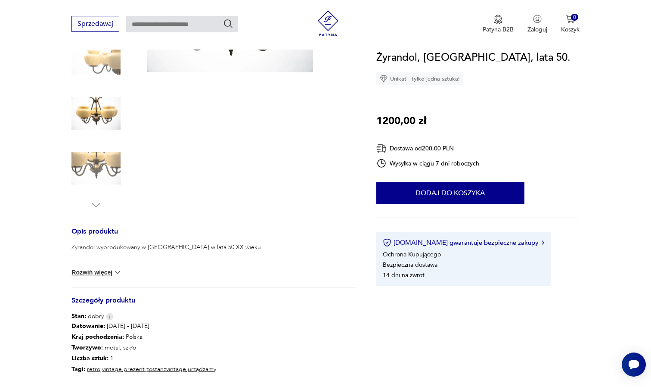
scroll to position [181, 0]
click at [99, 273] on button "Rozwiń więcej" at bounding box center [96, 271] width 50 height 9
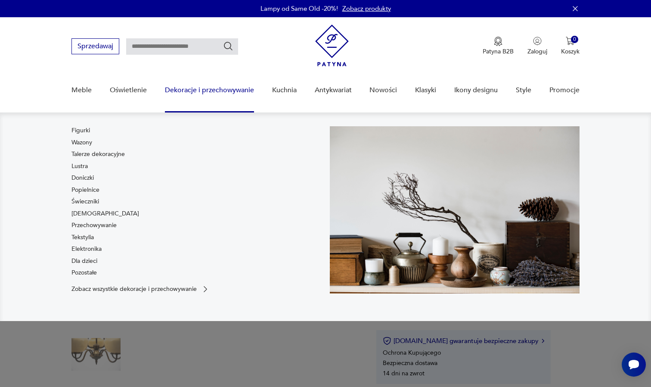
scroll to position [0, 0]
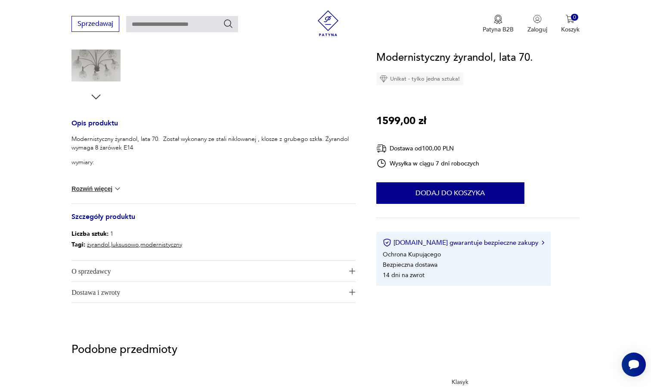
scroll to position [298, 0]
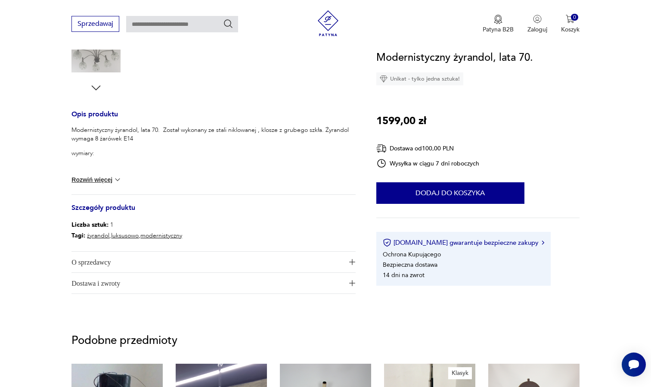
click at [112, 179] on button "Rozwiń więcej" at bounding box center [96, 179] width 50 height 9
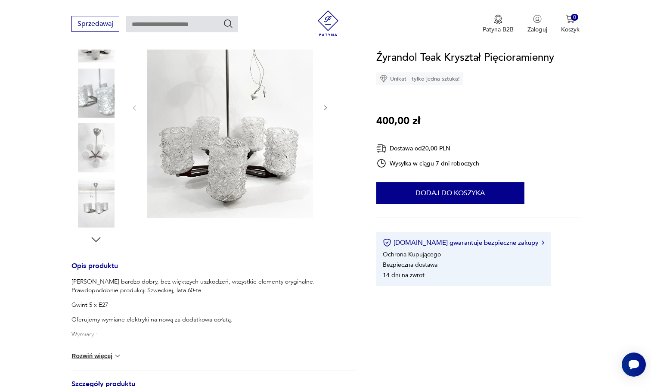
scroll to position [225, 0]
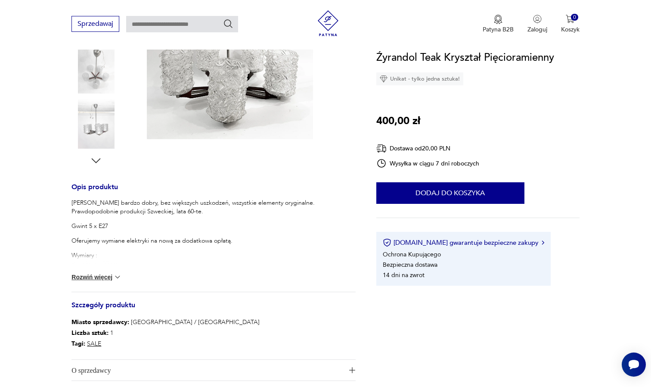
click at [109, 278] on button "Rozwiń więcej" at bounding box center [96, 277] width 50 height 9
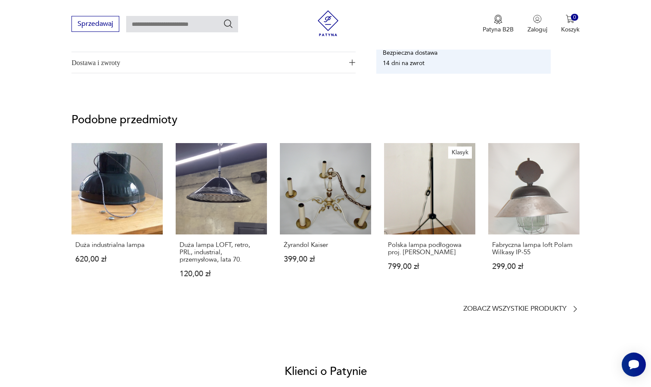
scroll to position [606, 0]
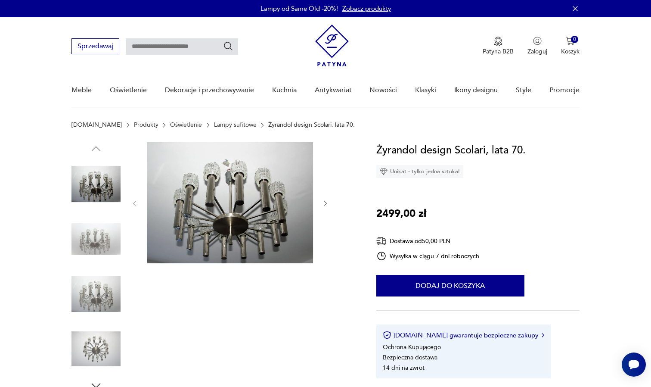
click at [90, 233] on img at bounding box center [95, 238] width 49 height 49
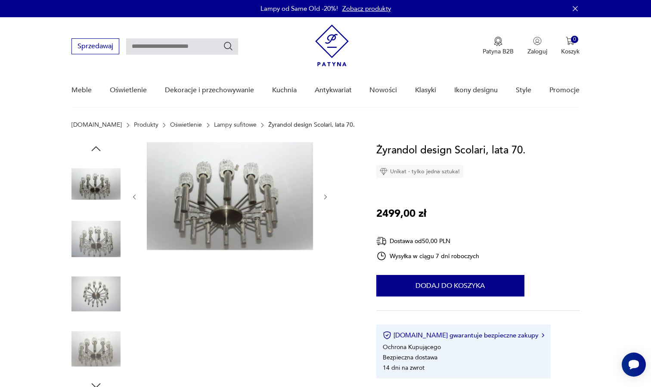
click at [100, 249] on img at bounding box center [95, 238] width 49 height 49
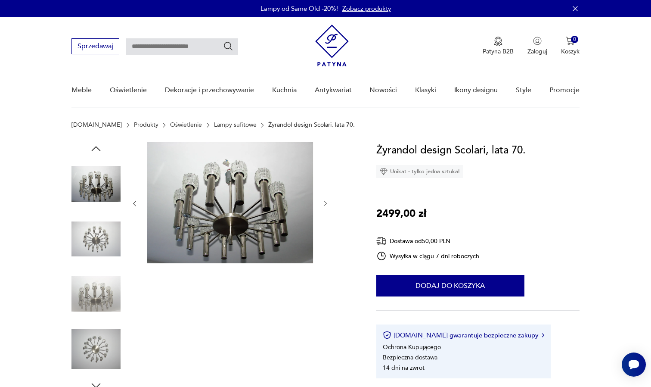
click at [97, 245] on img at bounding box center [95, 238] width 49 height 49
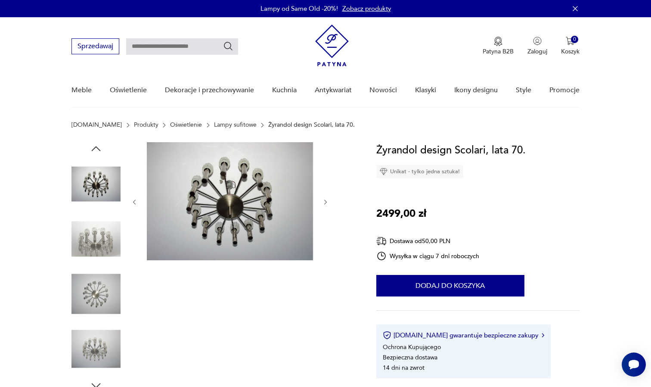
click at [98, 285] on img at bounding box center [95, 293] width 49 height 49
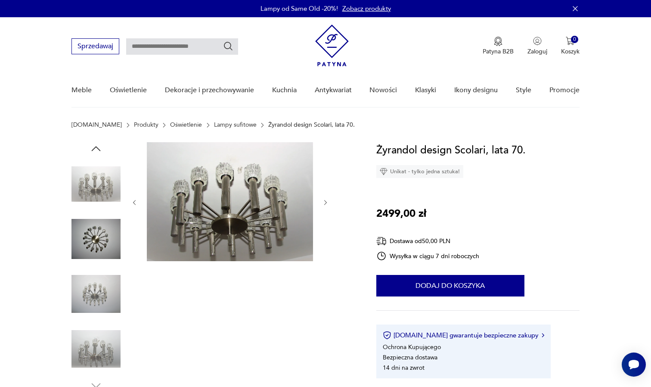
click at [98, 311] on img at bounding box center [95, 293] width 49 height 49
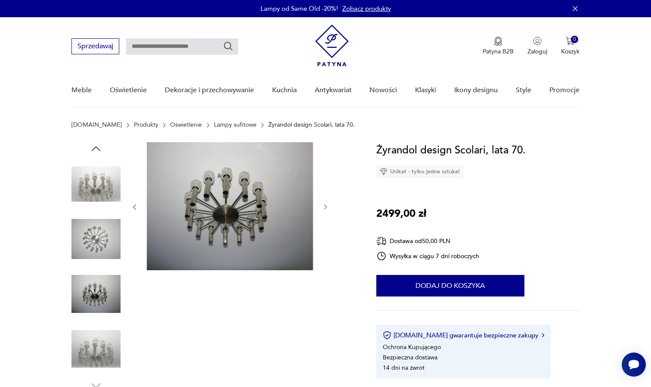
click at [98, 336] on img at bounding box center [95, 348] width 49 height 49
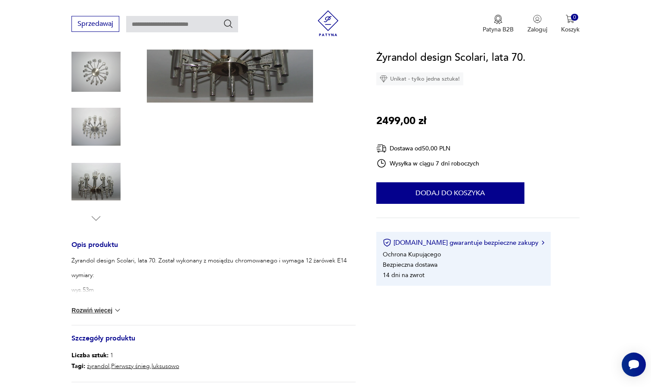
scroll to position [169, 0]
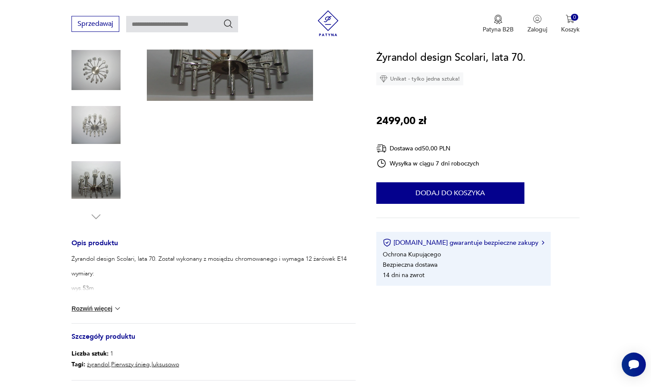
click at [106, 306] on button "Rozwiń więcej" at bounding box center [96, 308] width 50 height 9
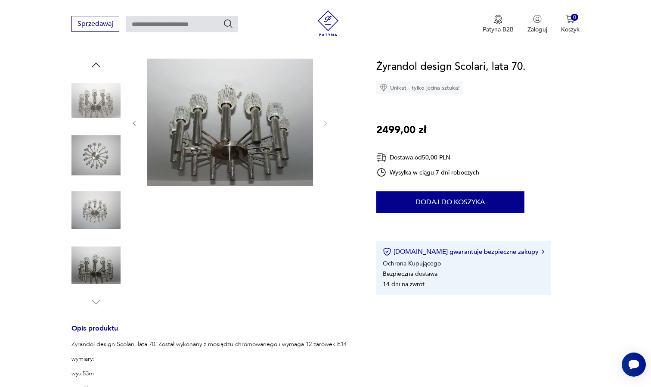
scroll to position [73, 0]
